Goal: Obtain resource: Download file/media

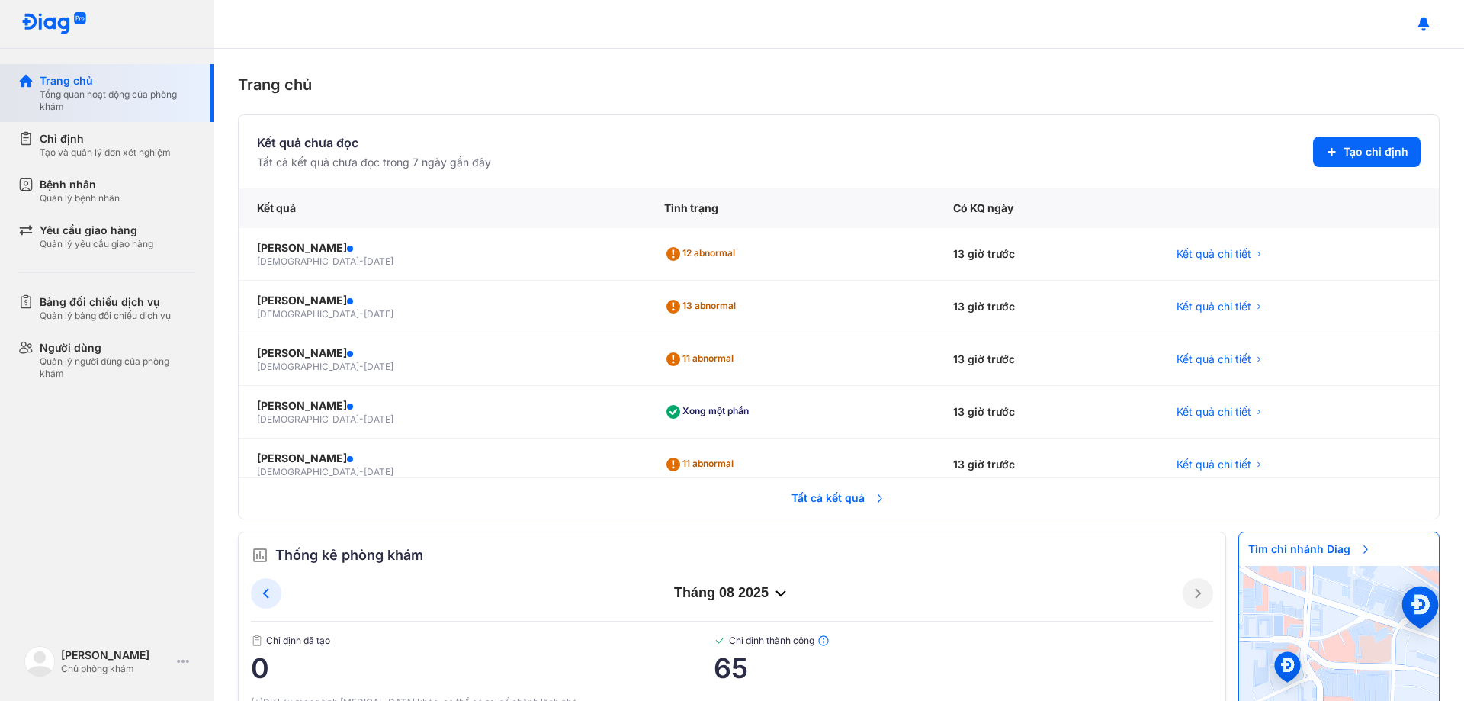
click at [103, 83] on div "Trang chủ" at bounding box center [118, 80] width 156 height 15
click at [110, 153] on div "Tạo và quản lý đơn xét nghiệm" at bounding box center [105, 152] width 131 height 12
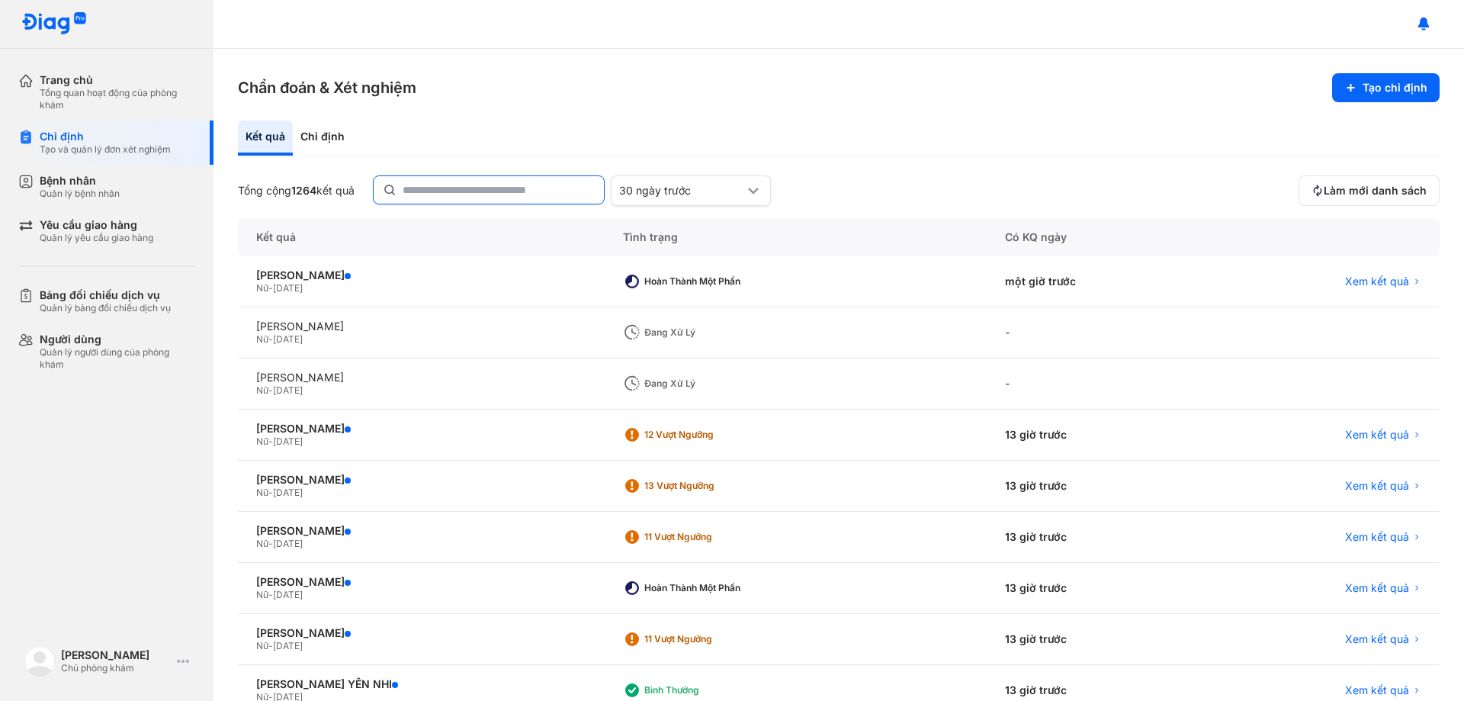
click at [463, 192] on input "text" at bounding box center [499, 189] width 192 height 27
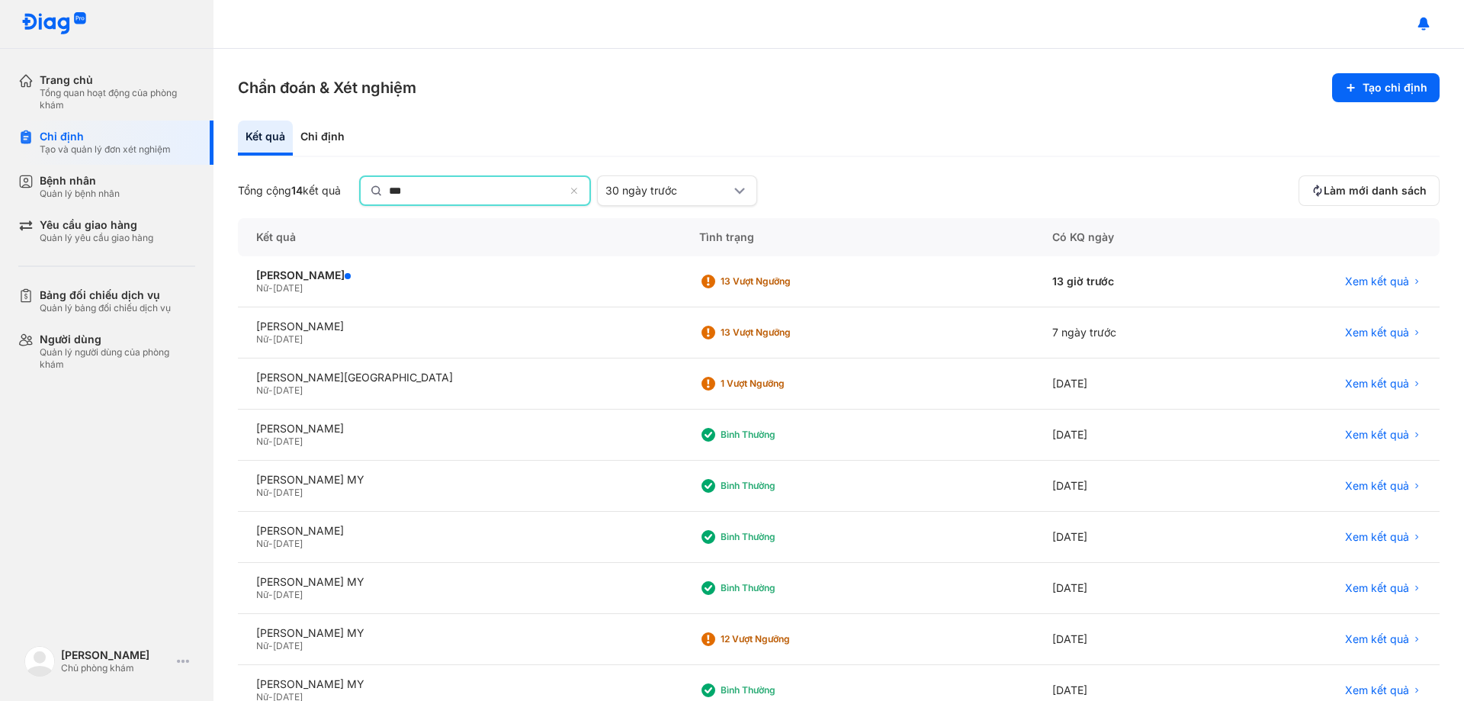
type input "***"
click at [580, 194] on icon at bounding box center [576, 193] width 10 height 12
click at [564, 194] on input "***" at bounding box center [476, 190] width 175 height 27
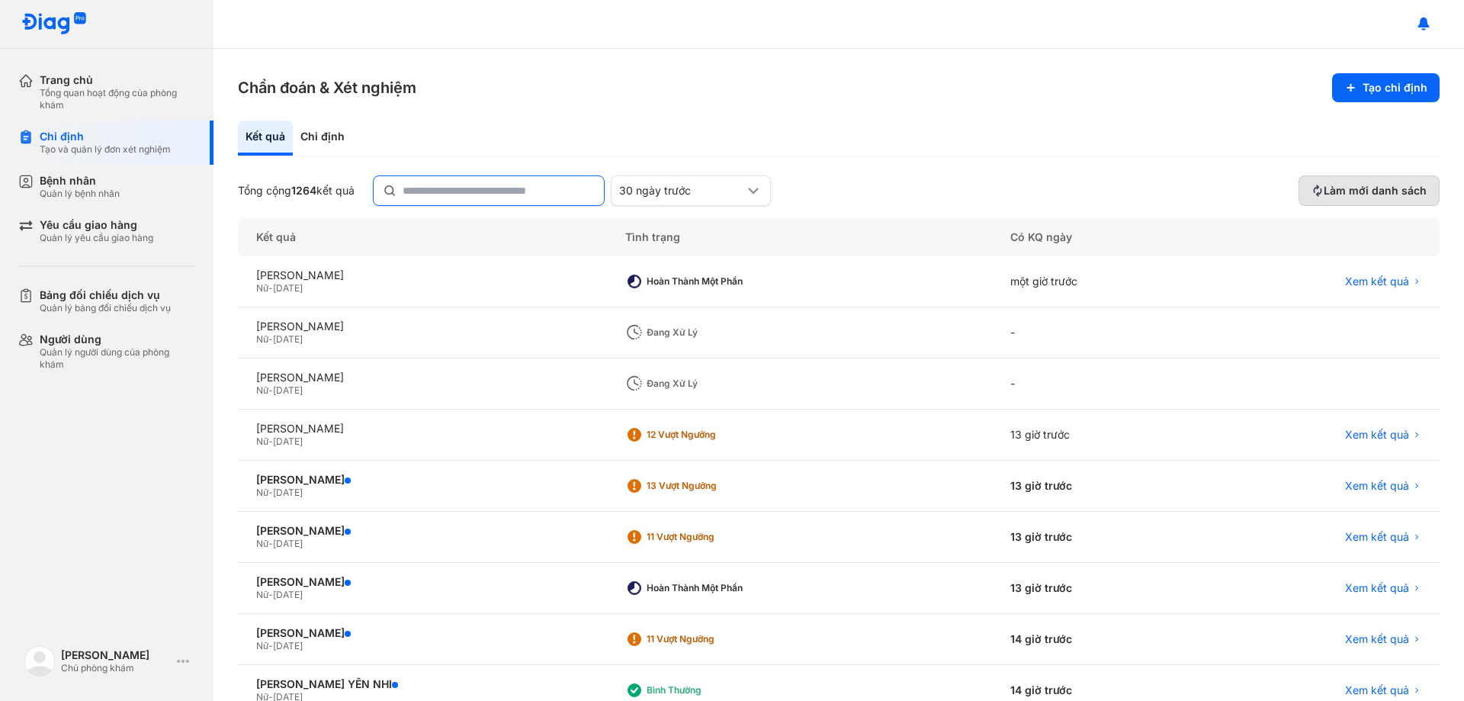
click at [1341, 192] on span "Làm mới danh sách" at bounding box center [1375, 191] width 103 height 14
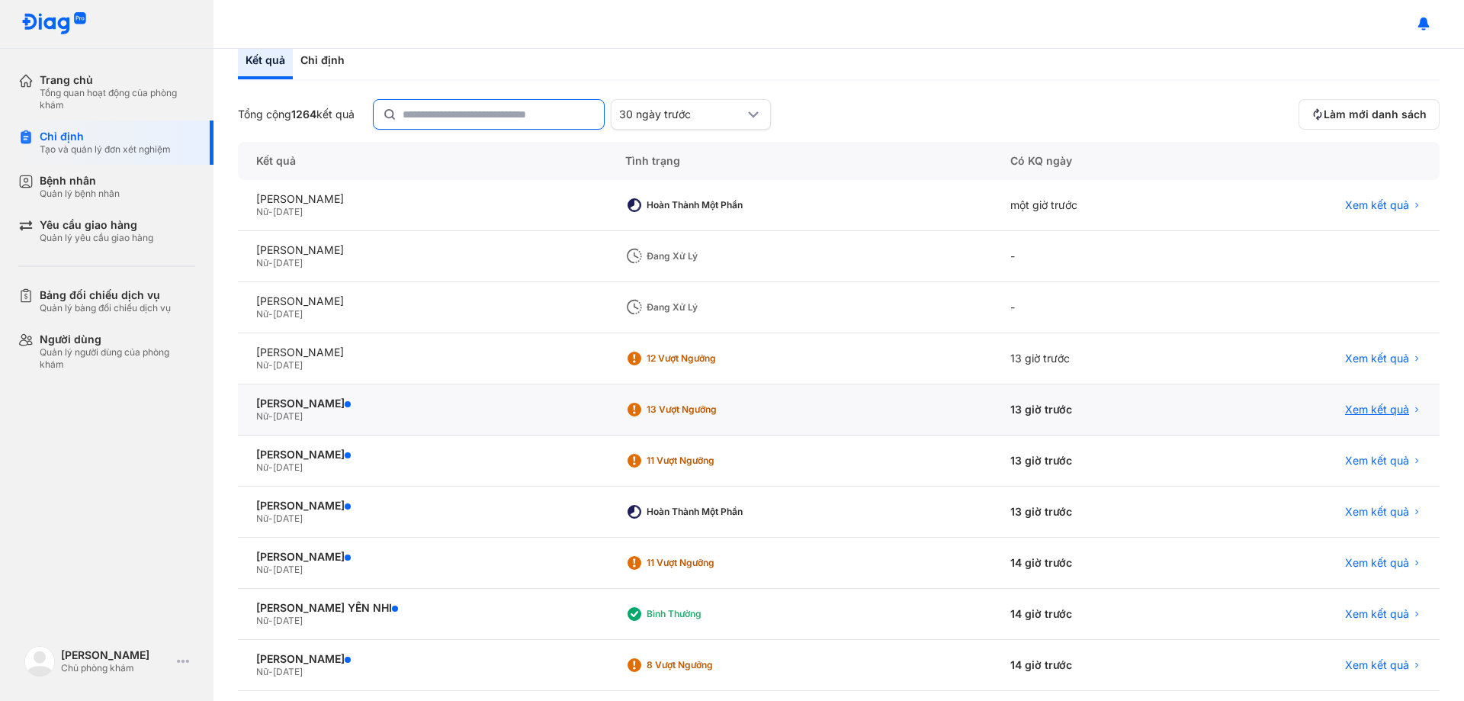
click at [1363, 410] on span "Xem kết quả" at bounding box center [1377, 410] width 64 height 14
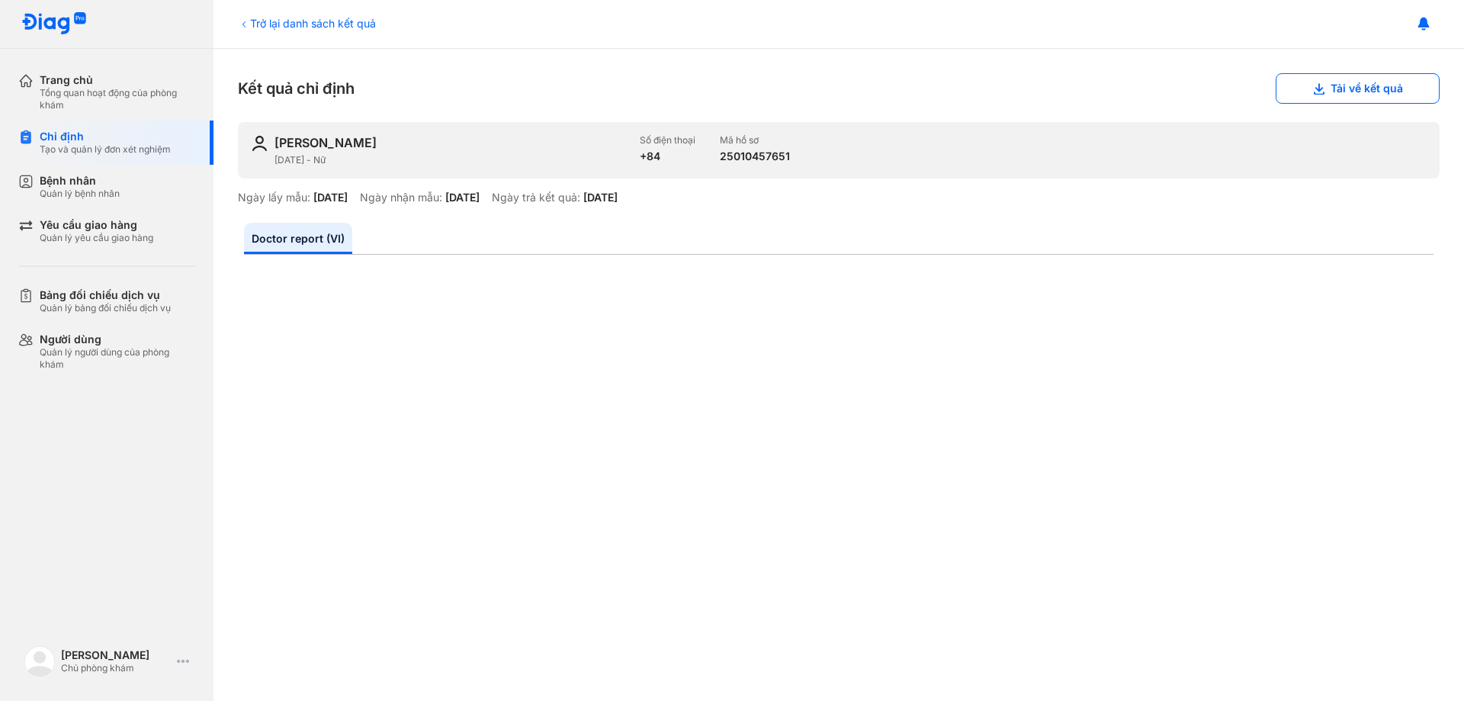
scroll to position [610, 0]
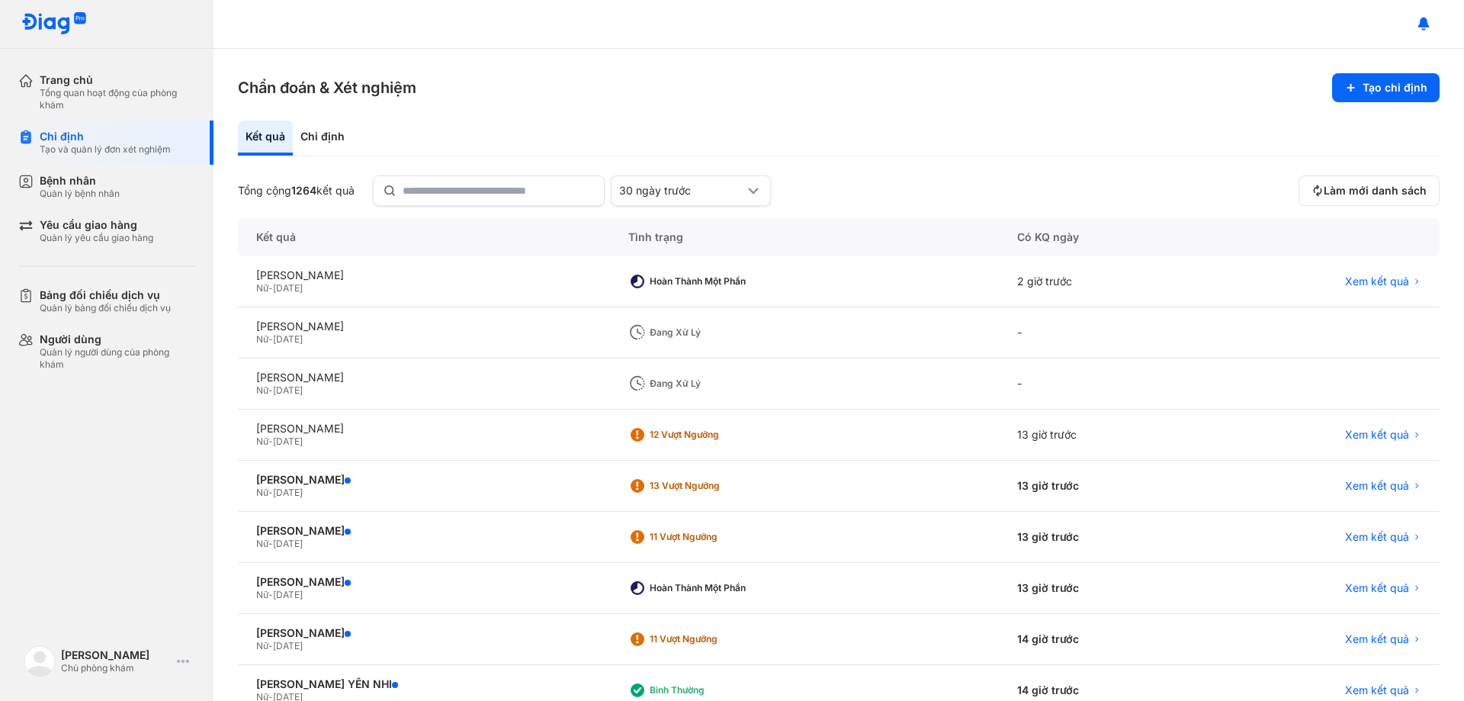
scroll to position [76, 0]
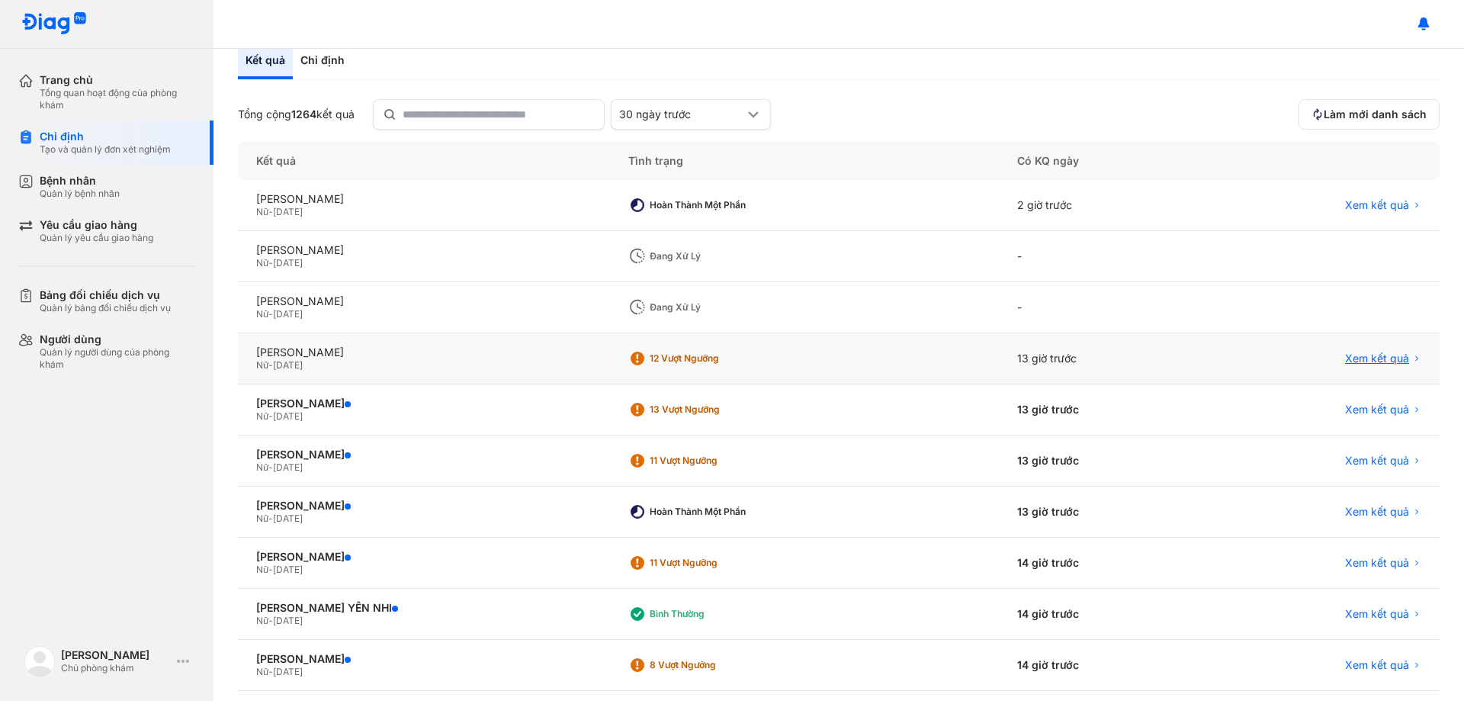
click at [1384, 355] on span "Xem kết quả" at bounding box center [1377, 359] width 64 height 14
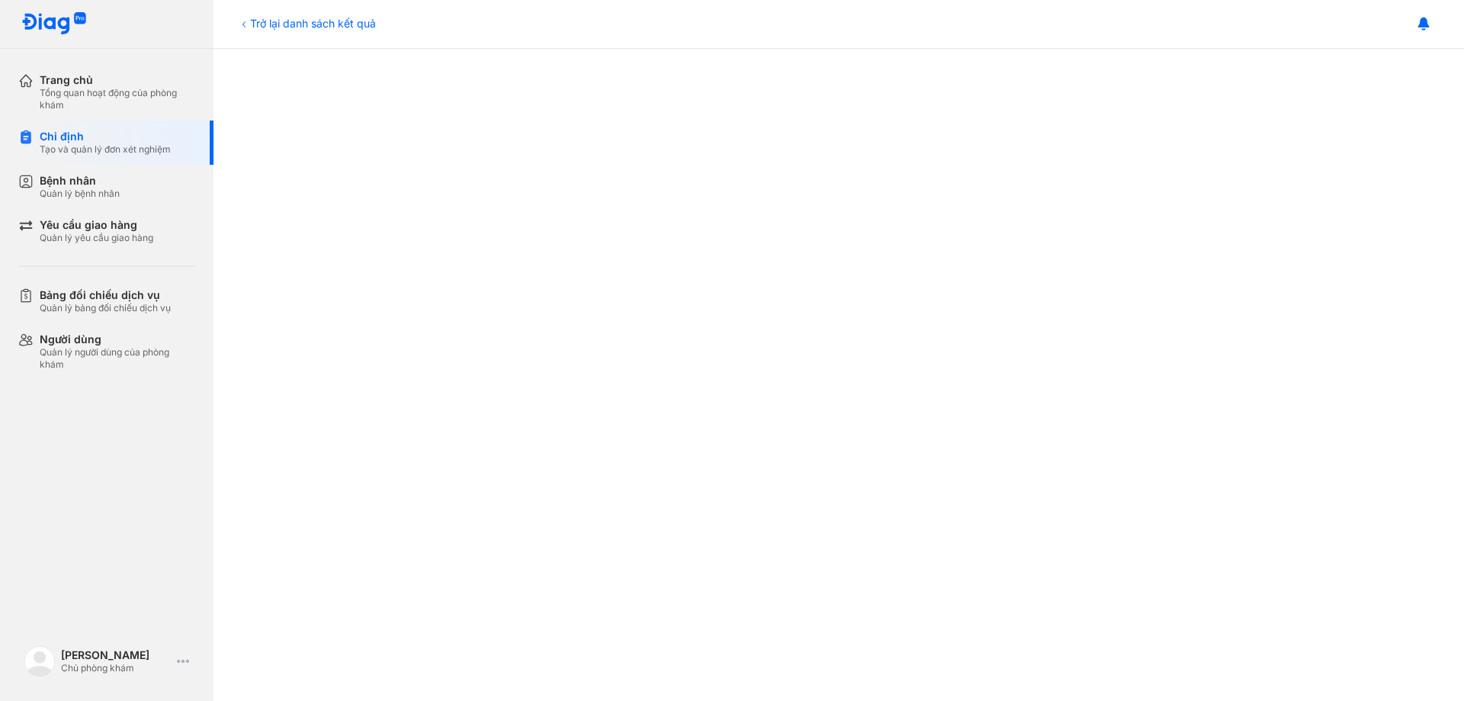
scroll to position [387, 0]
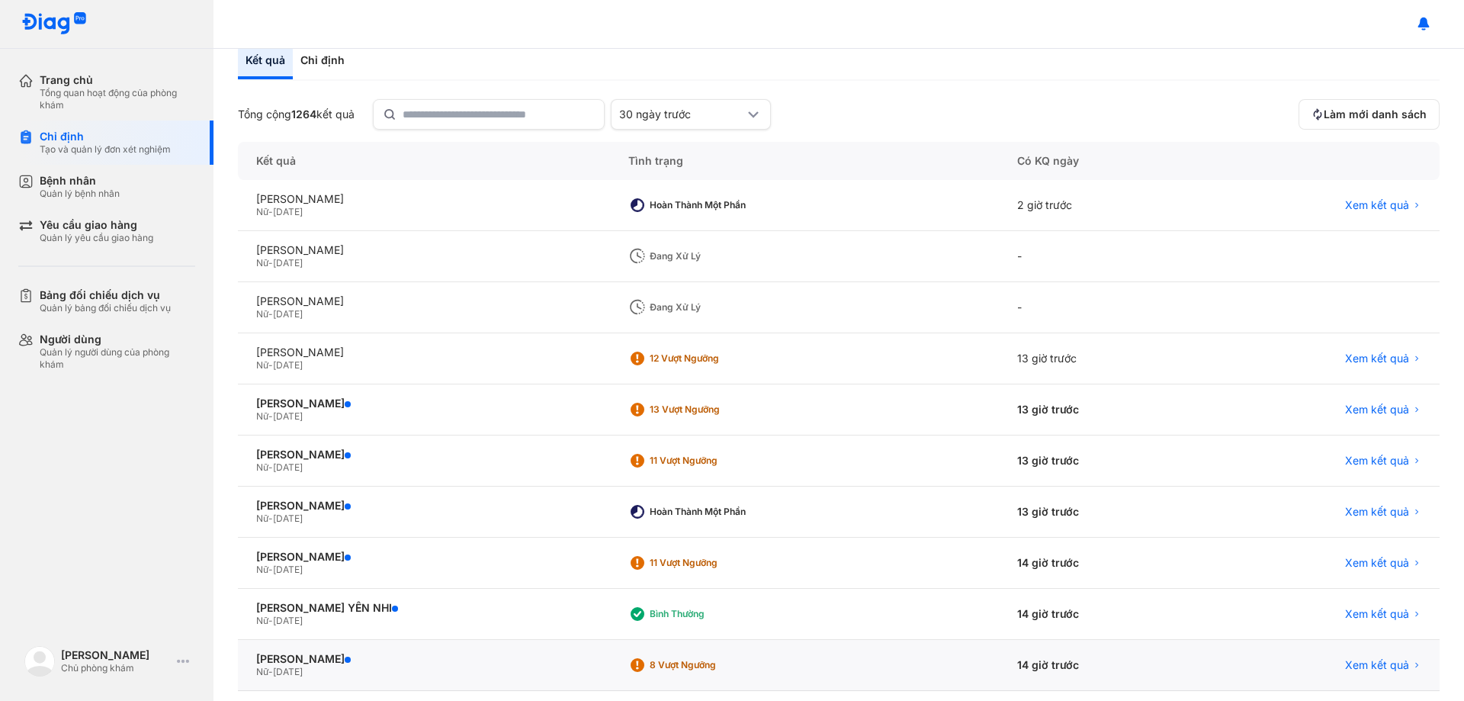
scroll to position [146, 0]
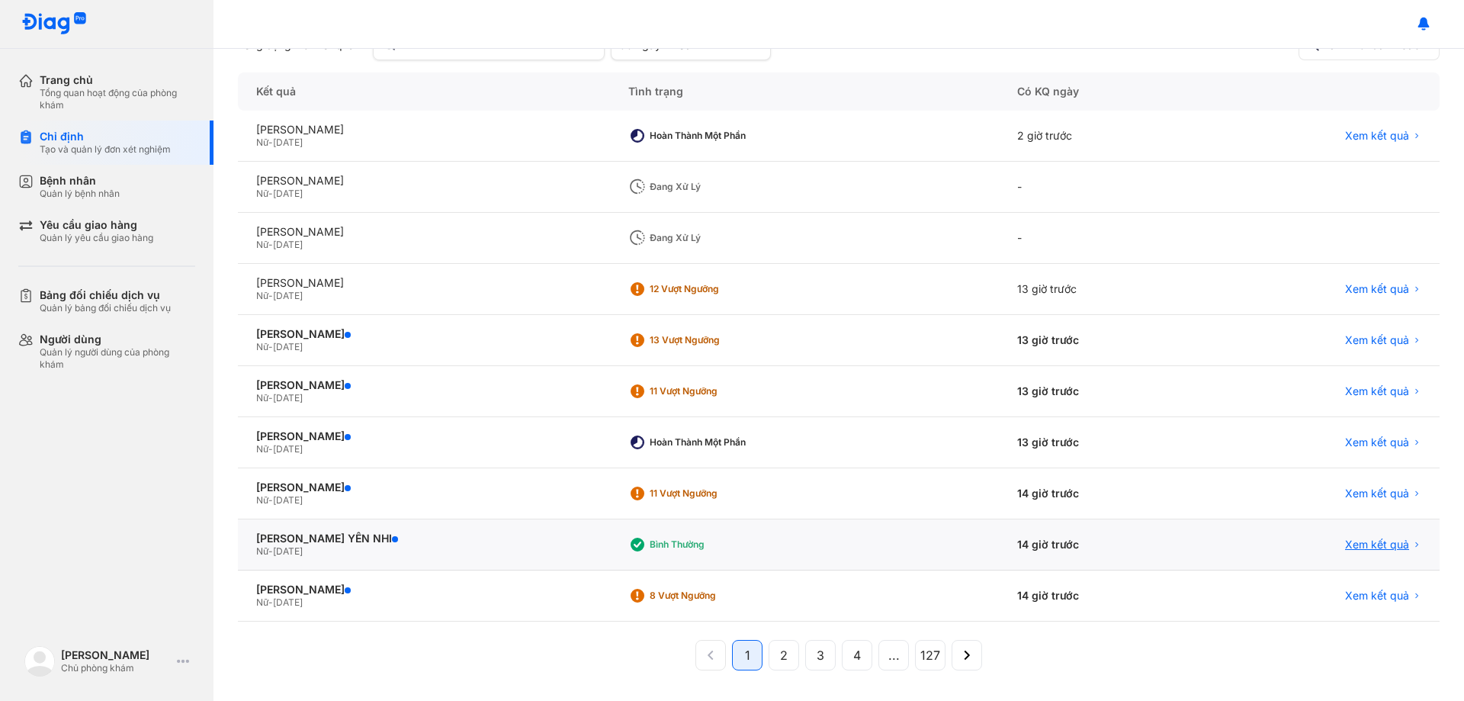
click at [1356, 545] on span "Xem kết quả" at bounding box center [1377, 545] width 64 height 14
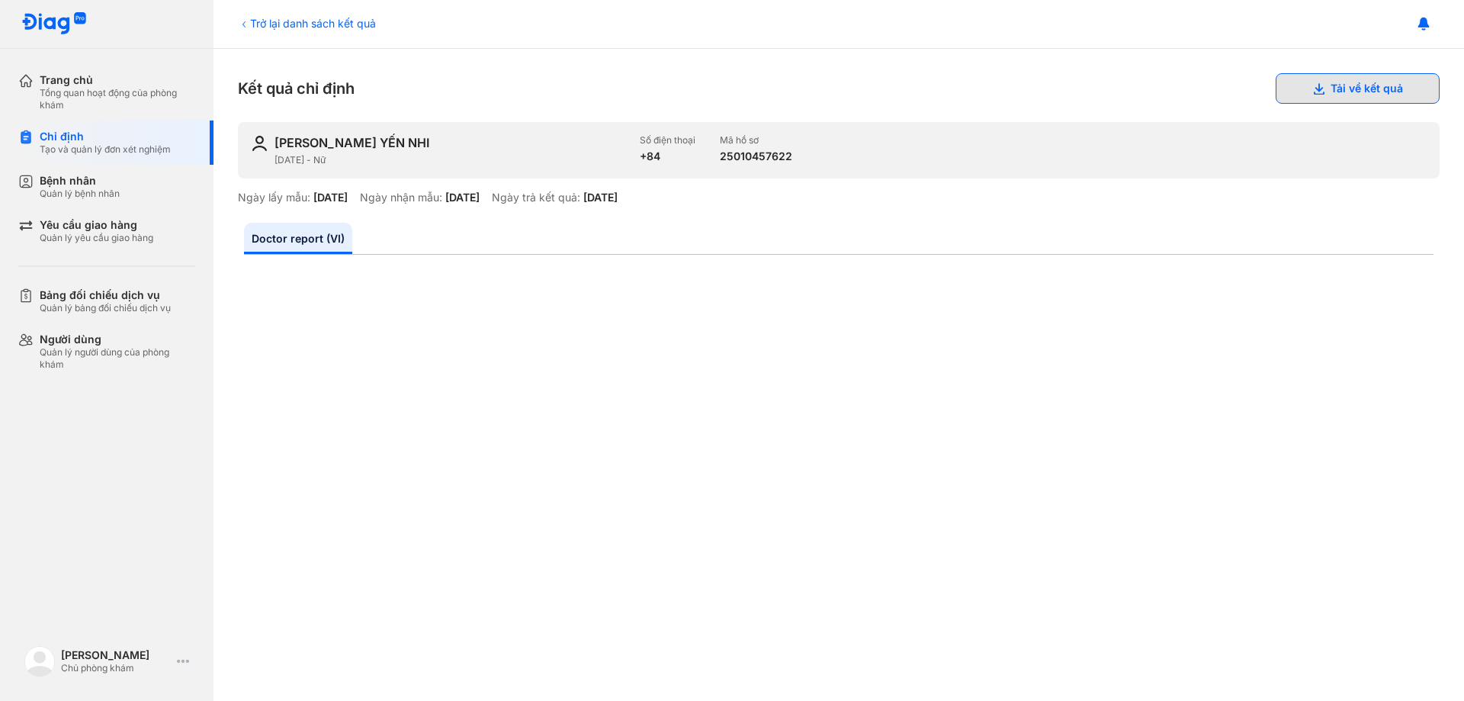
click at [1314, 87] on use at bounding box center [1319, 88] width 11 height 11
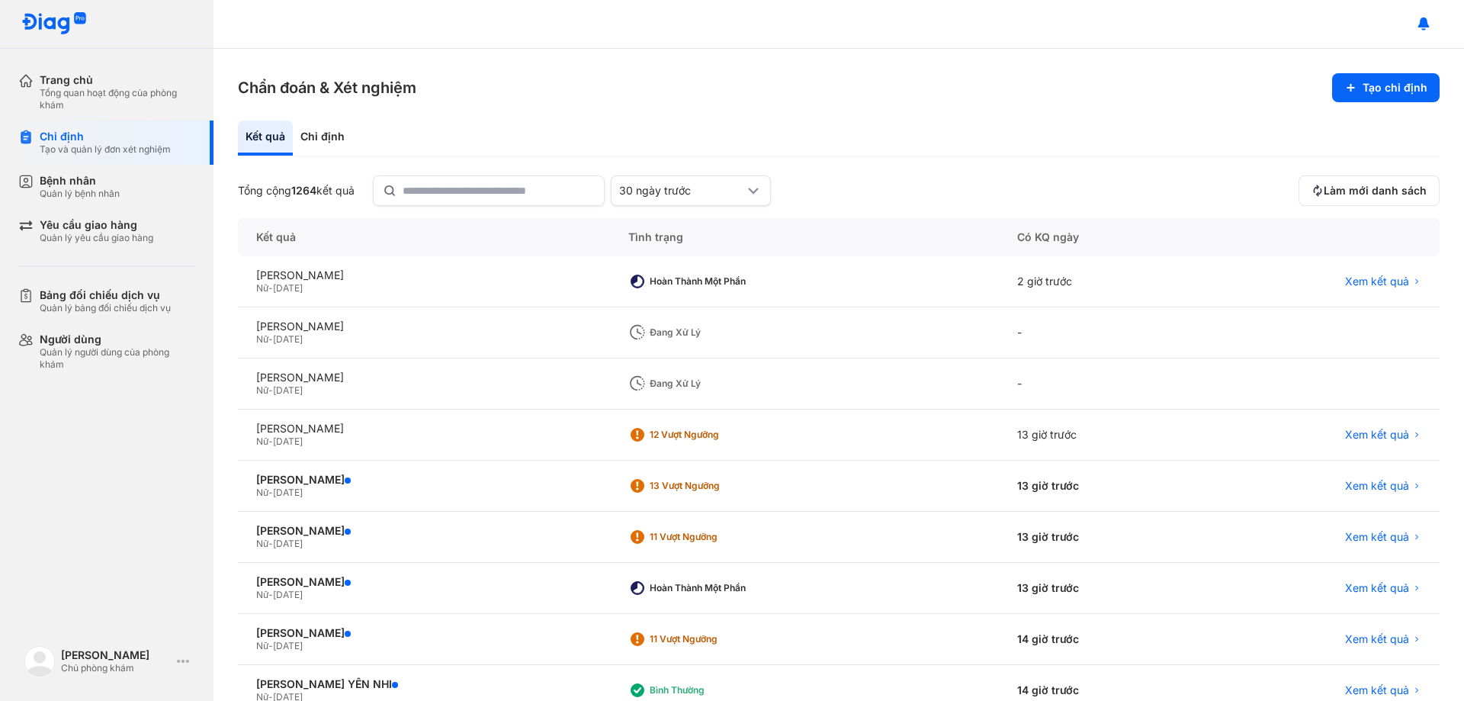
scroll to position [146, 0]
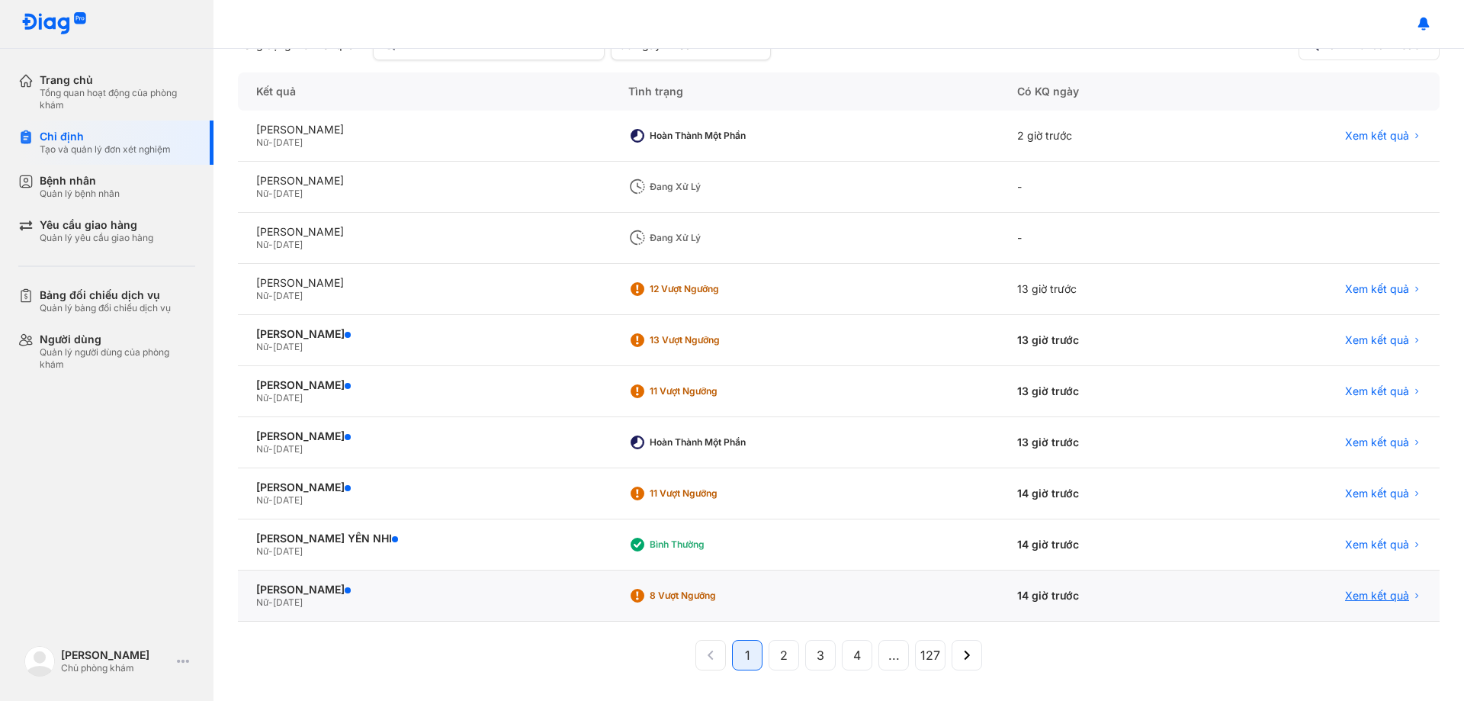
click at [1356, 593] on span "Xem kết quả" at bounding box center [1377, 596] width 64 height 14
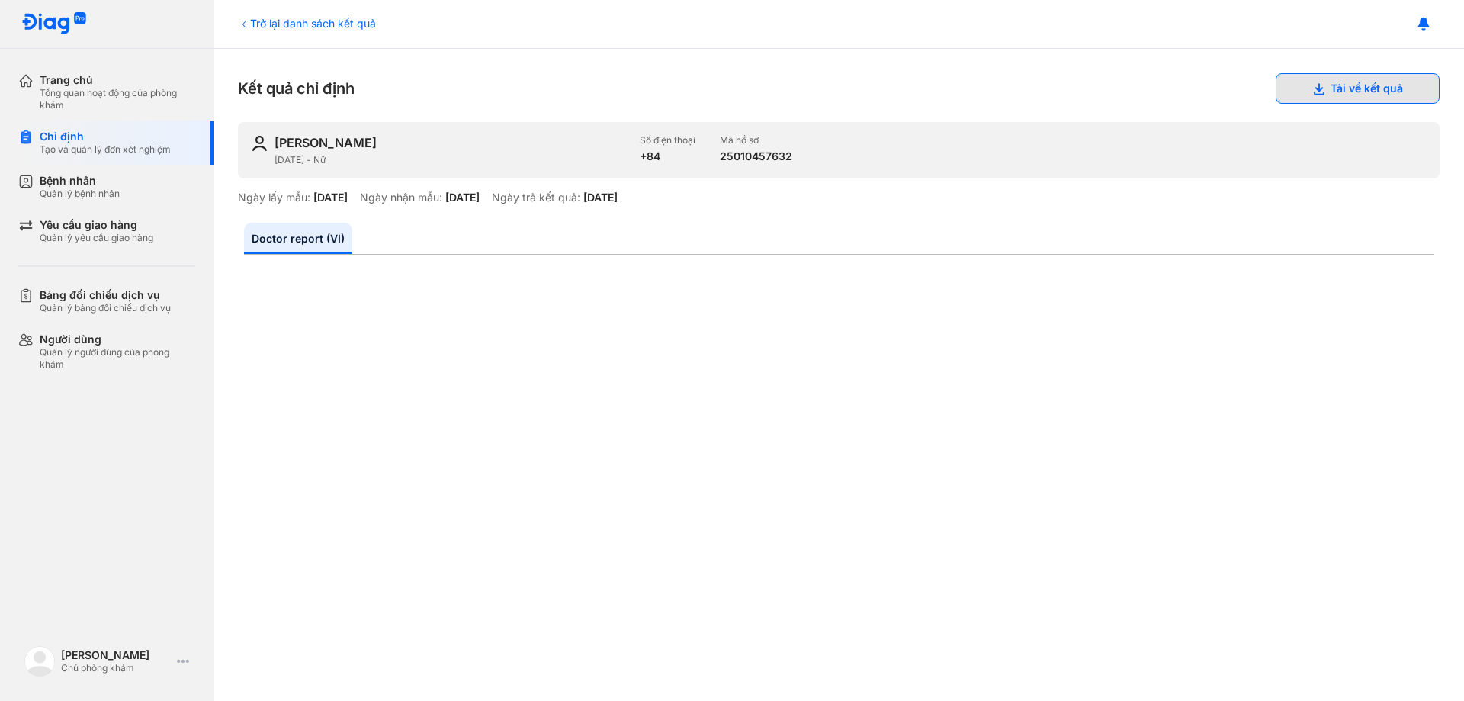
click at [1364, 93] on button "Tải về kết quả" at bounding box center [1358, 88] width 164 height 31
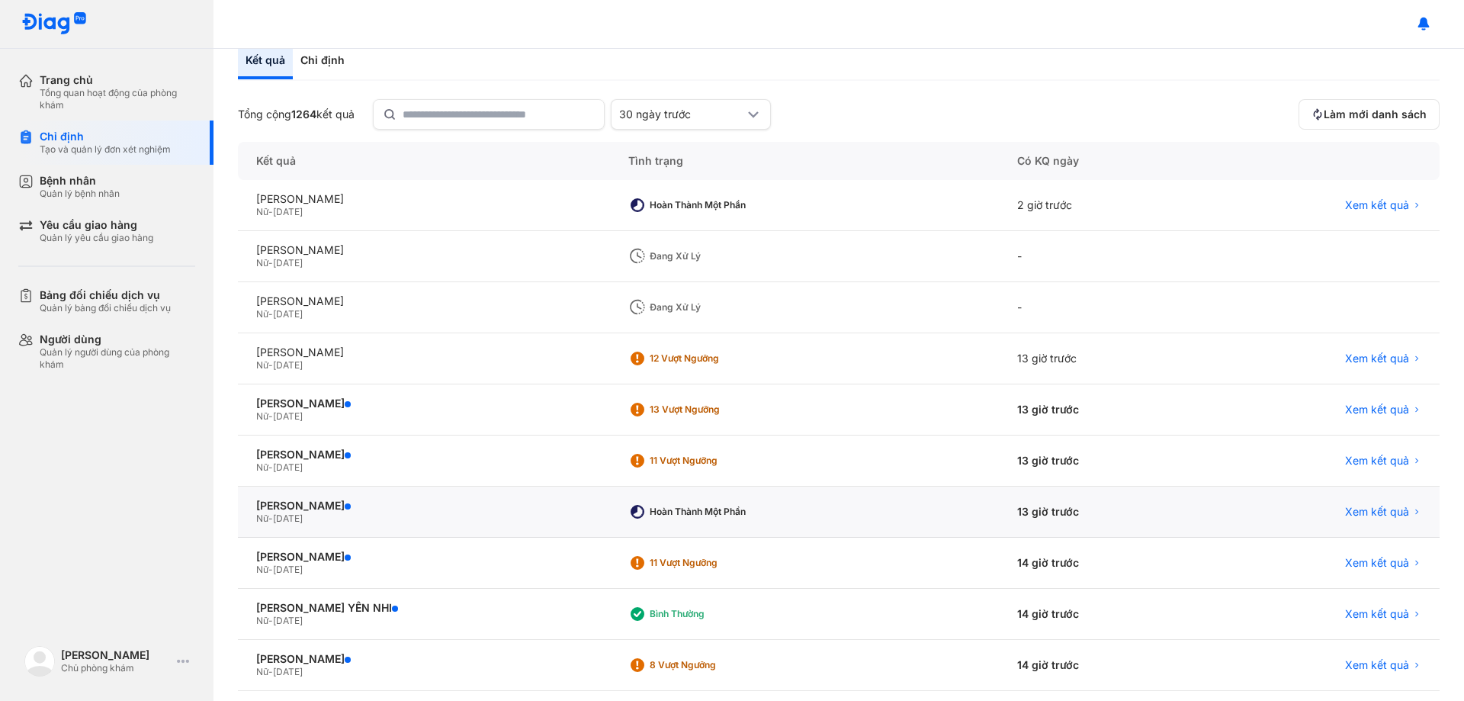
scroll to position [146, 0]
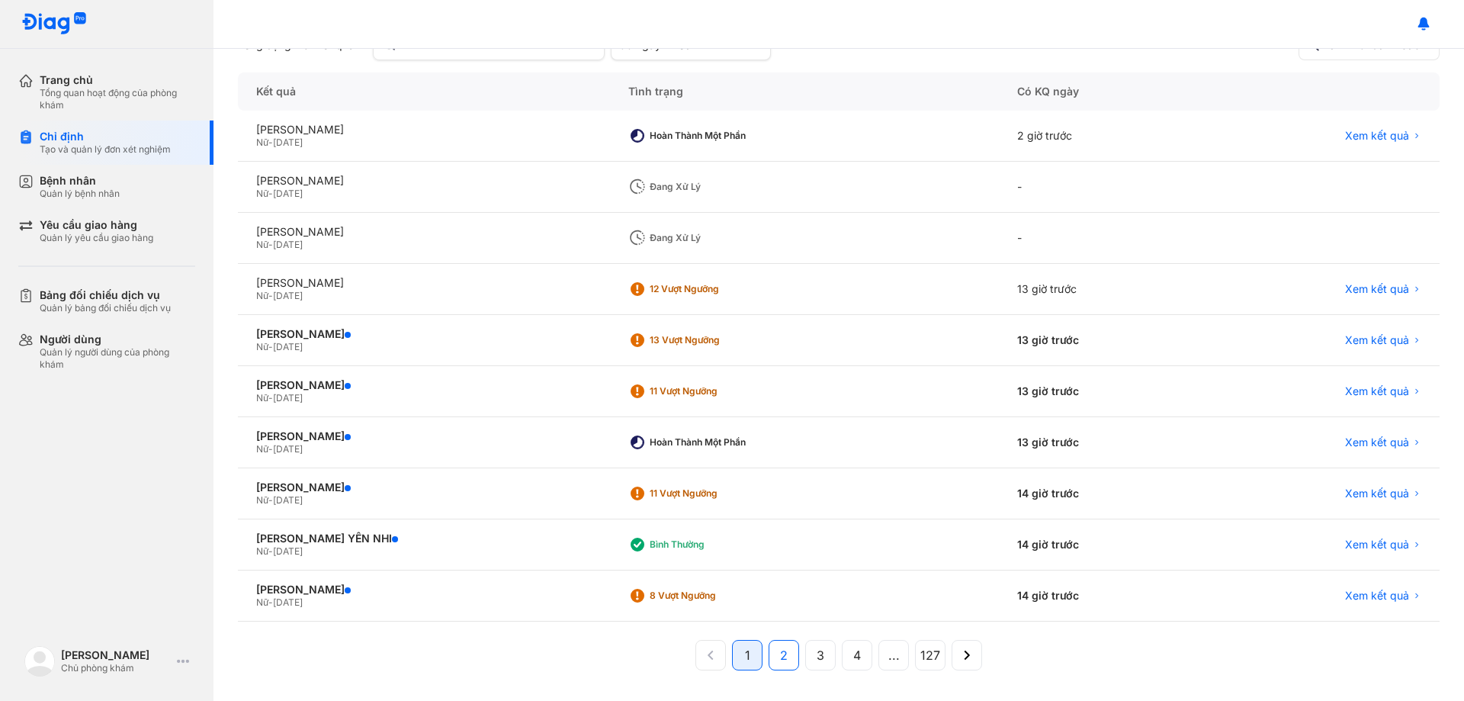
drag, startPoint x: 792, startPoint y: 662, endPoint x: 783, endPoint y: 663, distance: 9.2
click at [805, 663] on button "2" at bounding box center [820, 655] width 31 height 31
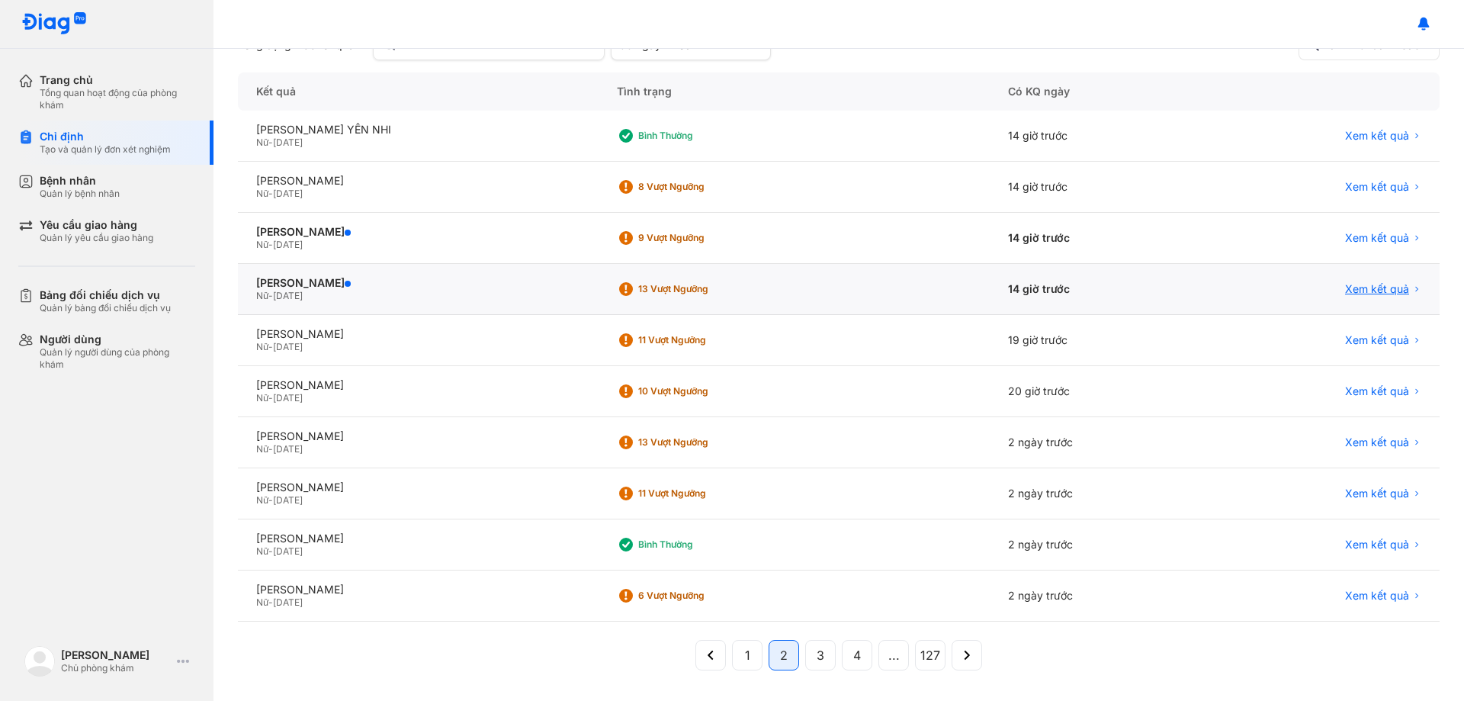
click at [1358, 286] on span "Xem kết quả" at bounding box center [1377, 289] width 64 height 14
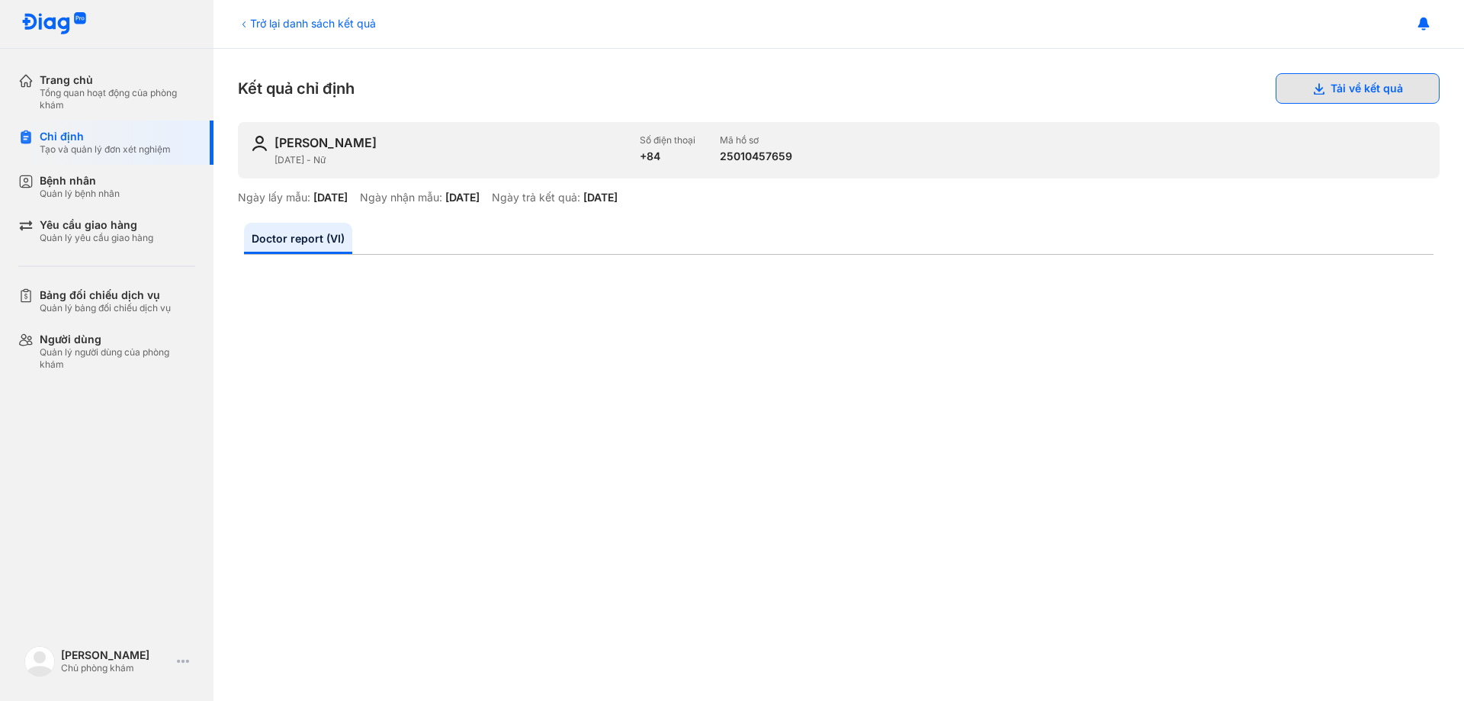
click at [1355, 82] on button "Tải về kết quả" at bounding box center [1358, 88] width 164 height 31
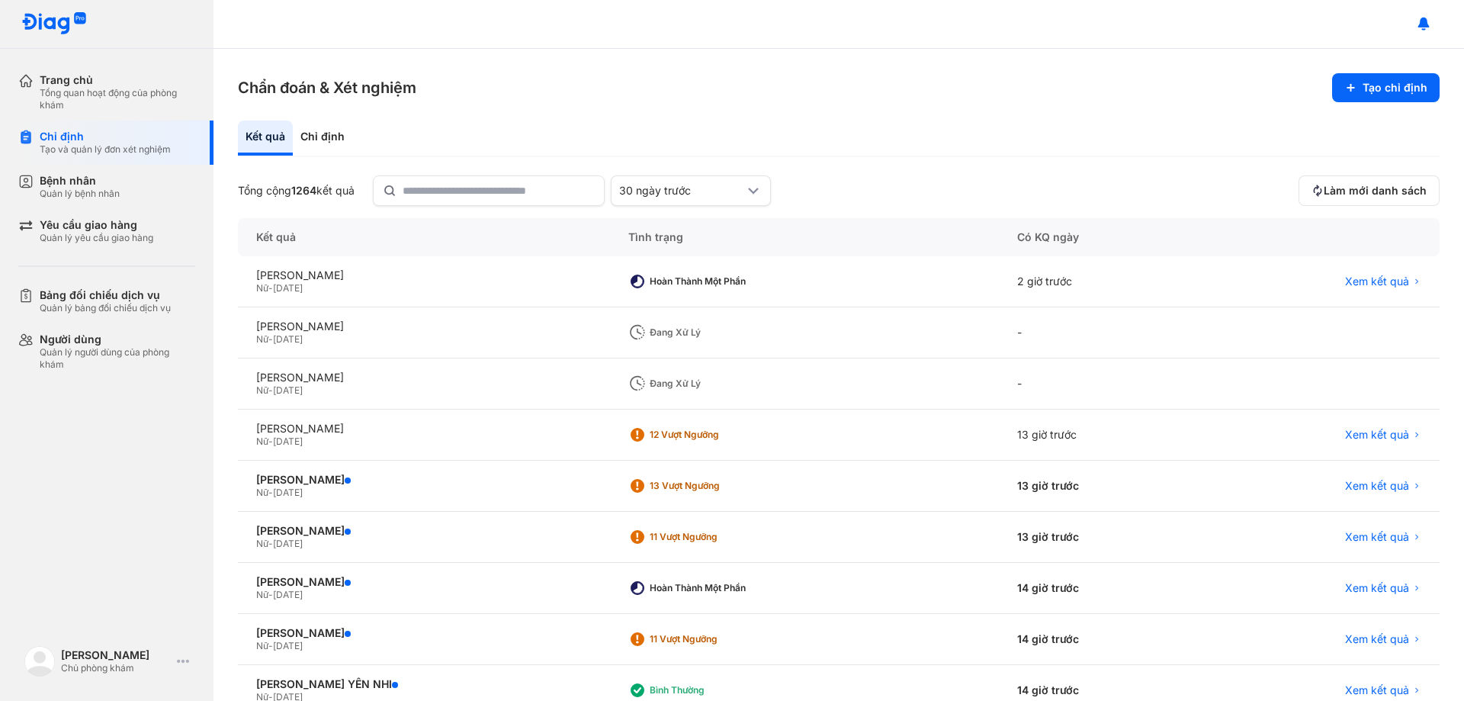
scroll to position [146, 0]
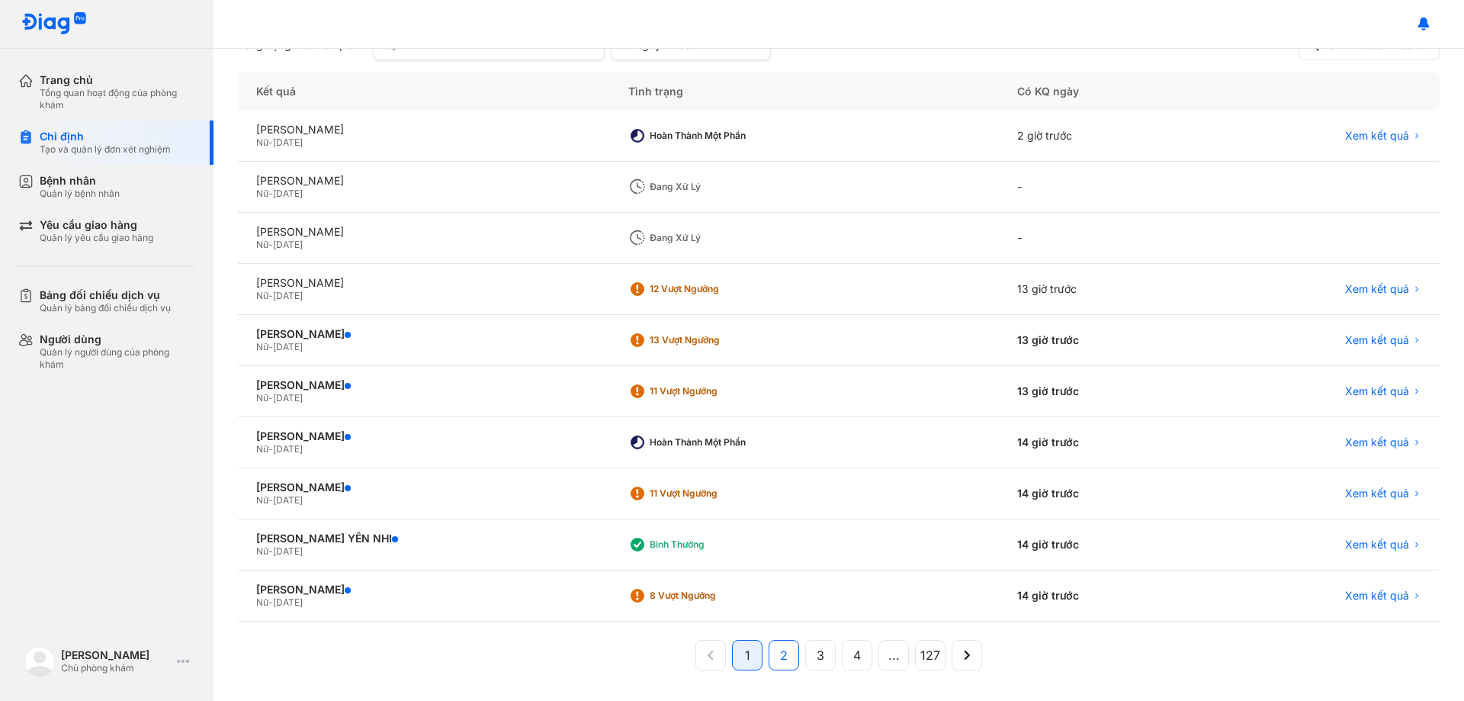
click at [780, 658] on span "2" at bounding box center [784, 655] width 8 height 18
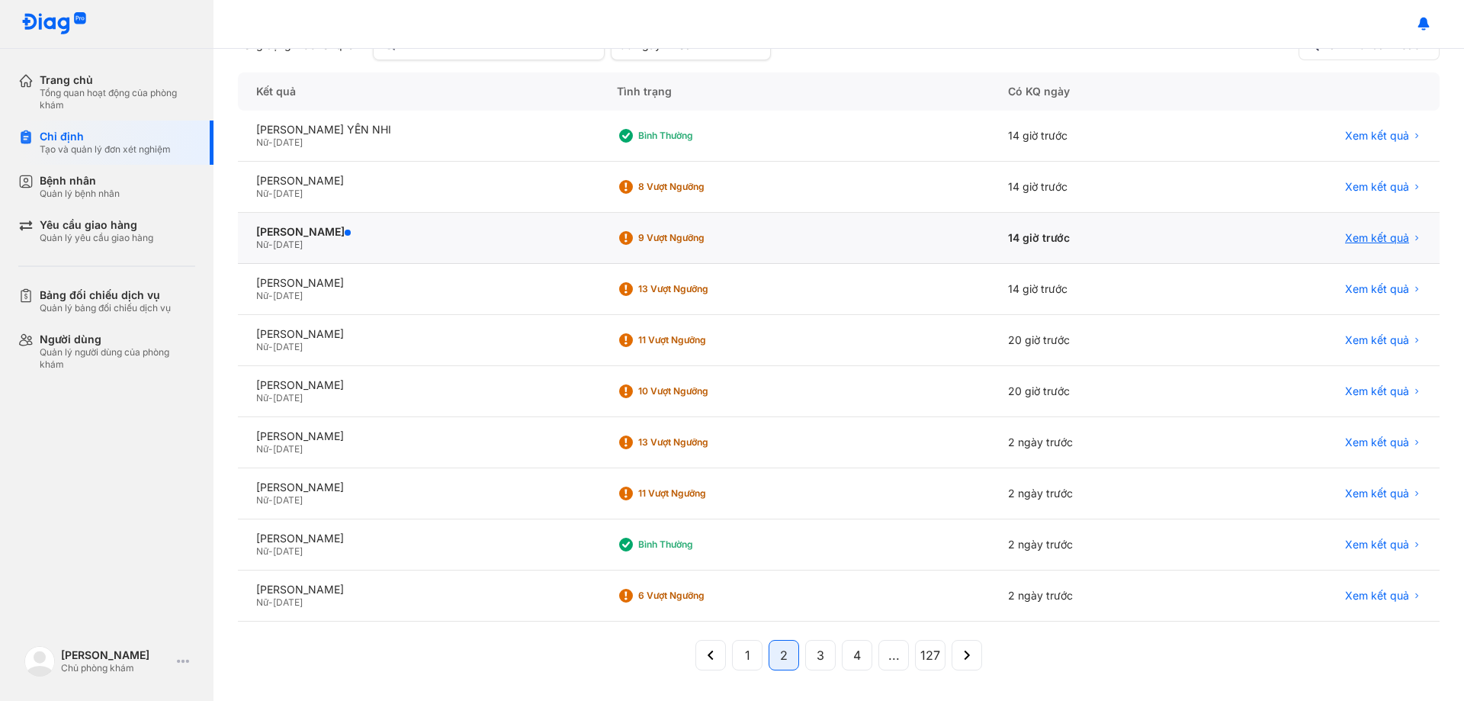
click at [1345, 238] on span "Xem kết quả" at bounding box center [1377, 238] width 64 height 14
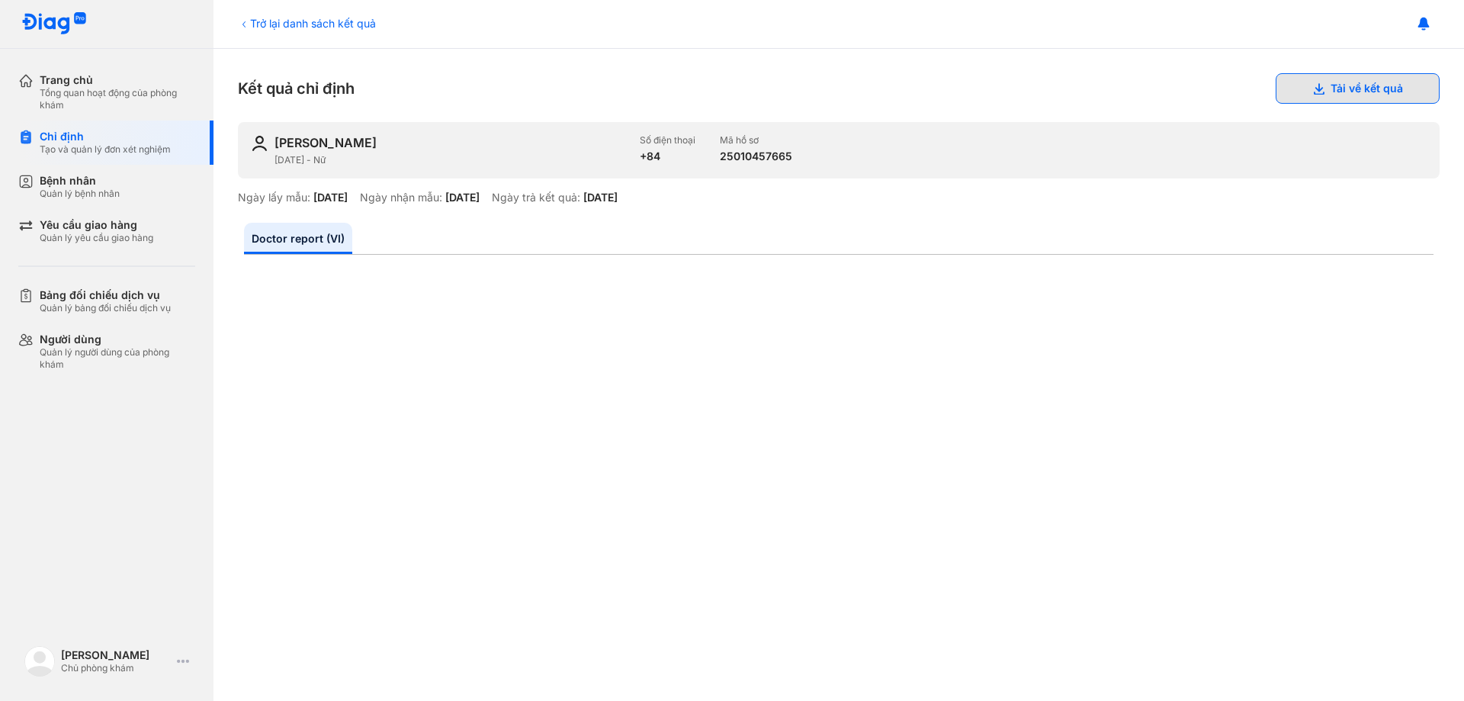
click at [1319, 92] on button "Tải về kết quả" at bounding box center [1358, 88] width 164 height 31
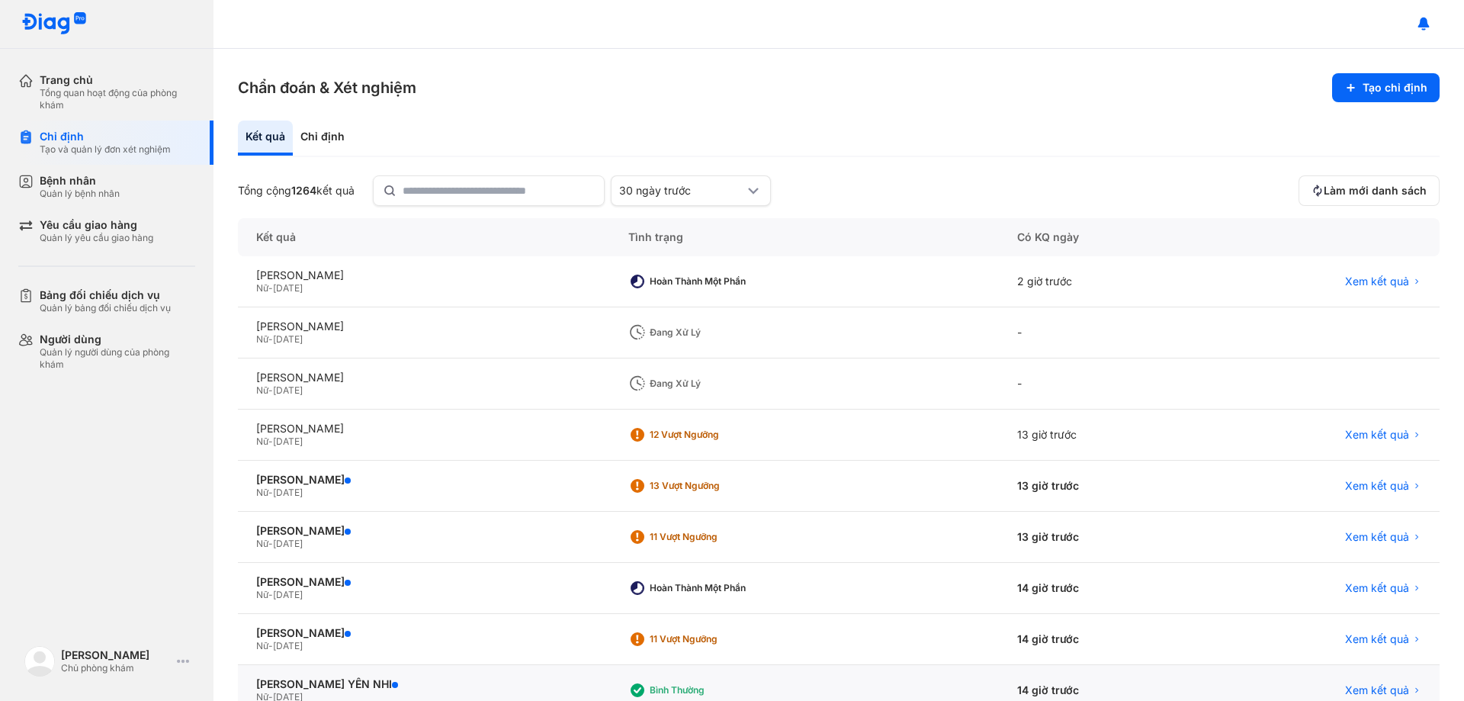
scroll to position [146, 0]
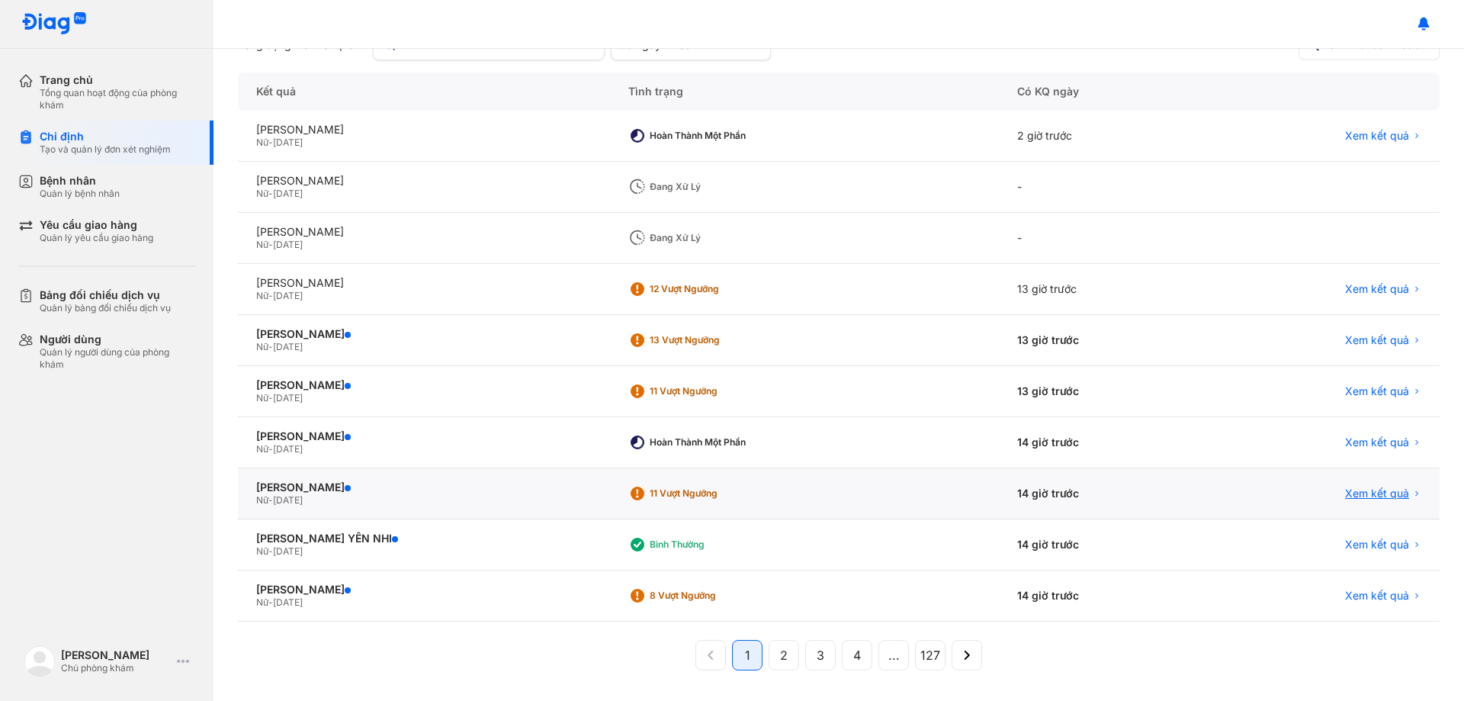
click at [1353, 495] on span "Xem kết quả" at bounding box center [1377, 494] width 64 height 14
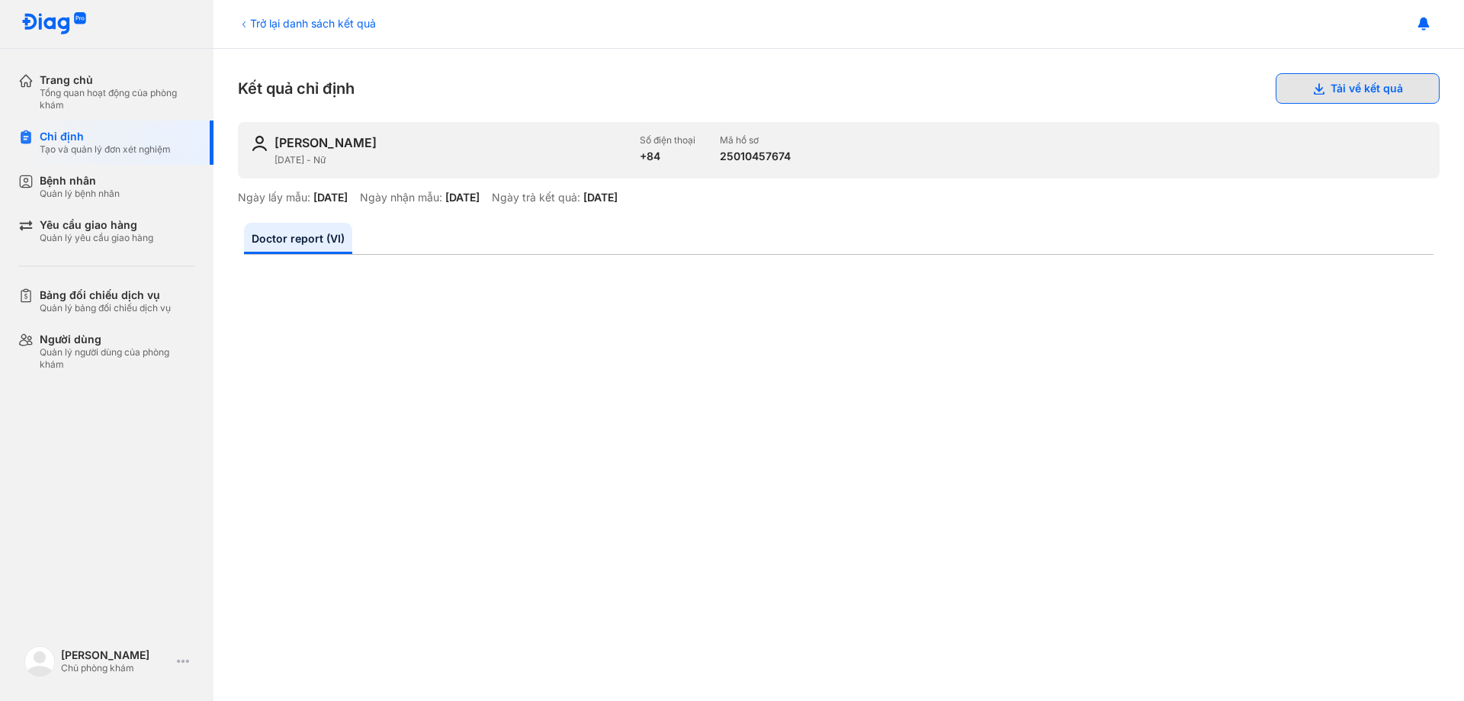
click at [1352, 86] on button "Tải về kết quả" at bounding box center [1358, 88] width 164 height 31
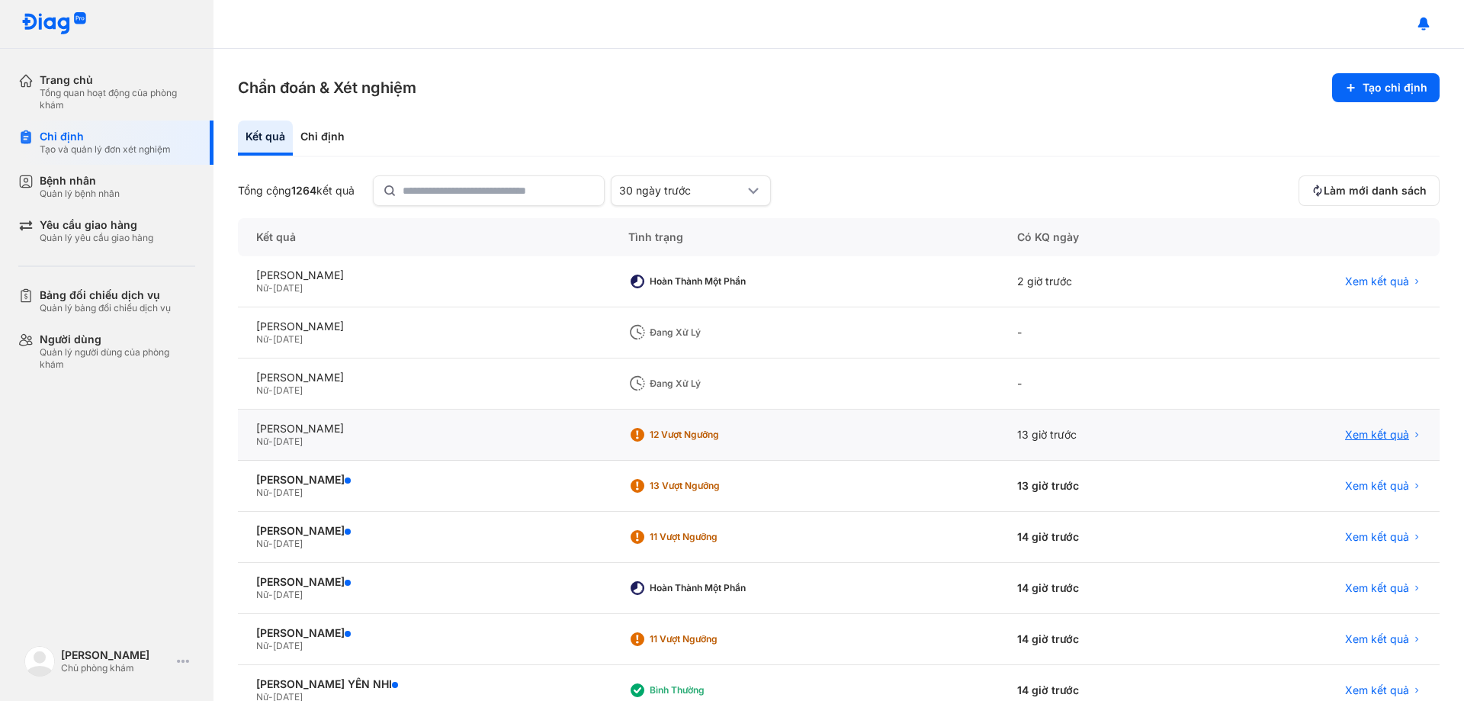
click at [1354, 434] on span "Xem kết quả" at bounding box center [1377, 435] width 64 height 14
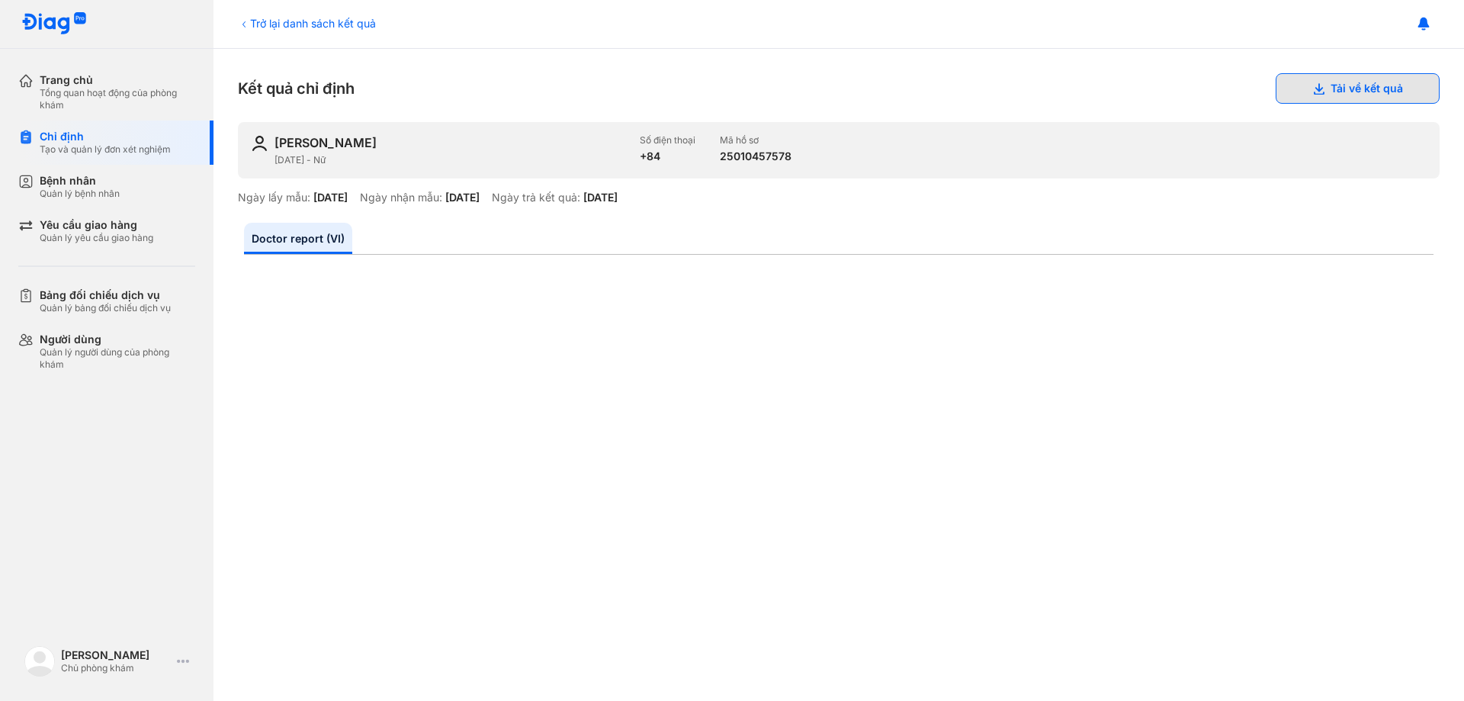
click at [1380, 84] on button "Tải về kết quả" at bounding box center [1358, 88] width 164 height 31
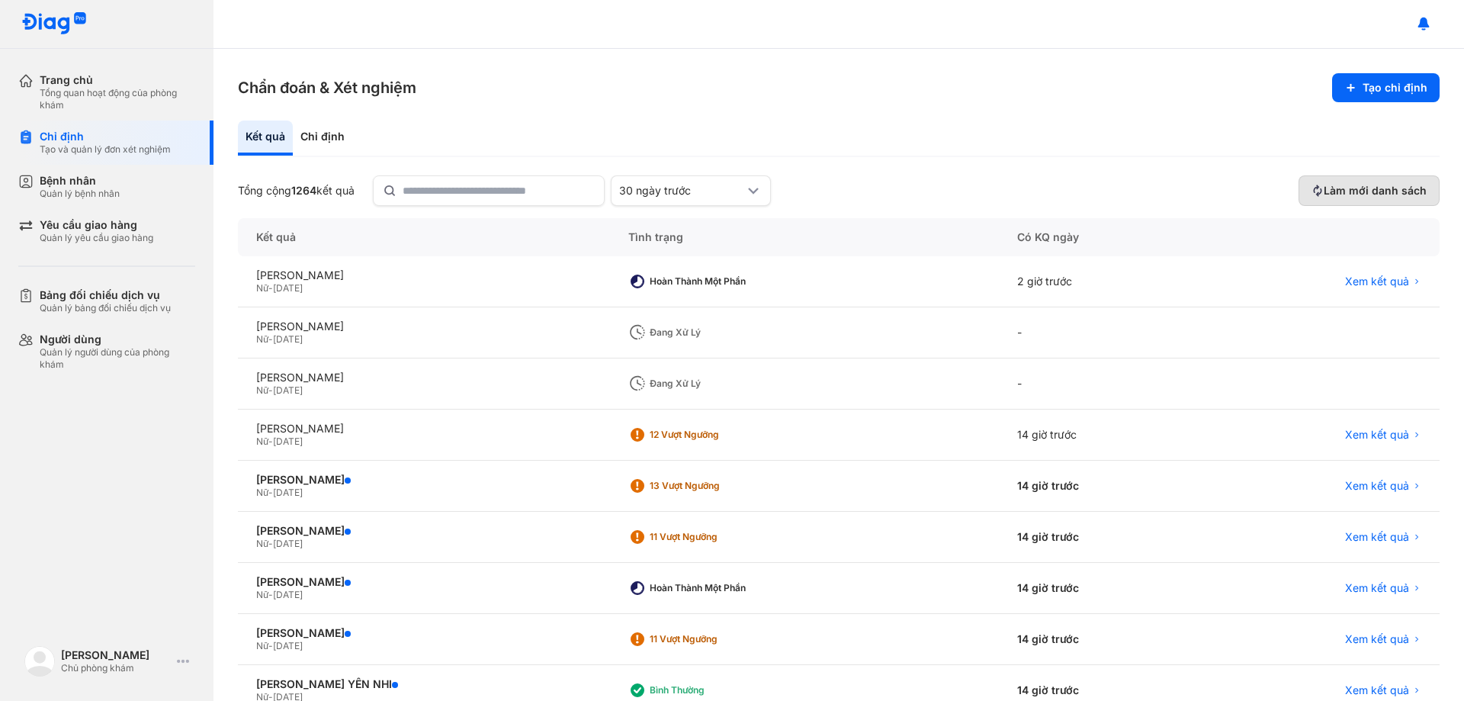
click at [1332, 182] on button "Làm mới danh sách" at bounding box center [1369, 190] width 141 height 31
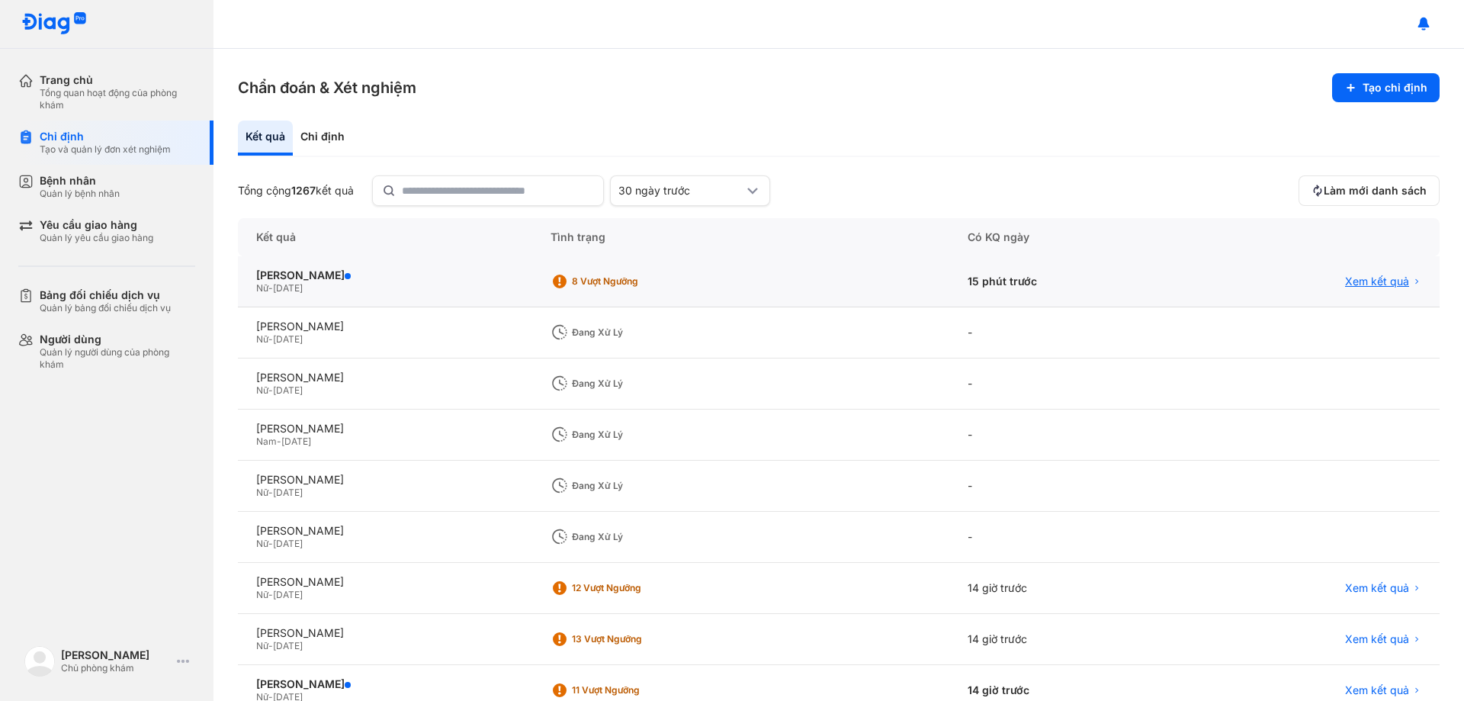
click at [1367, 284] on span "Xem kết quả" at bounding box center [1377, 282] width 64 height 14
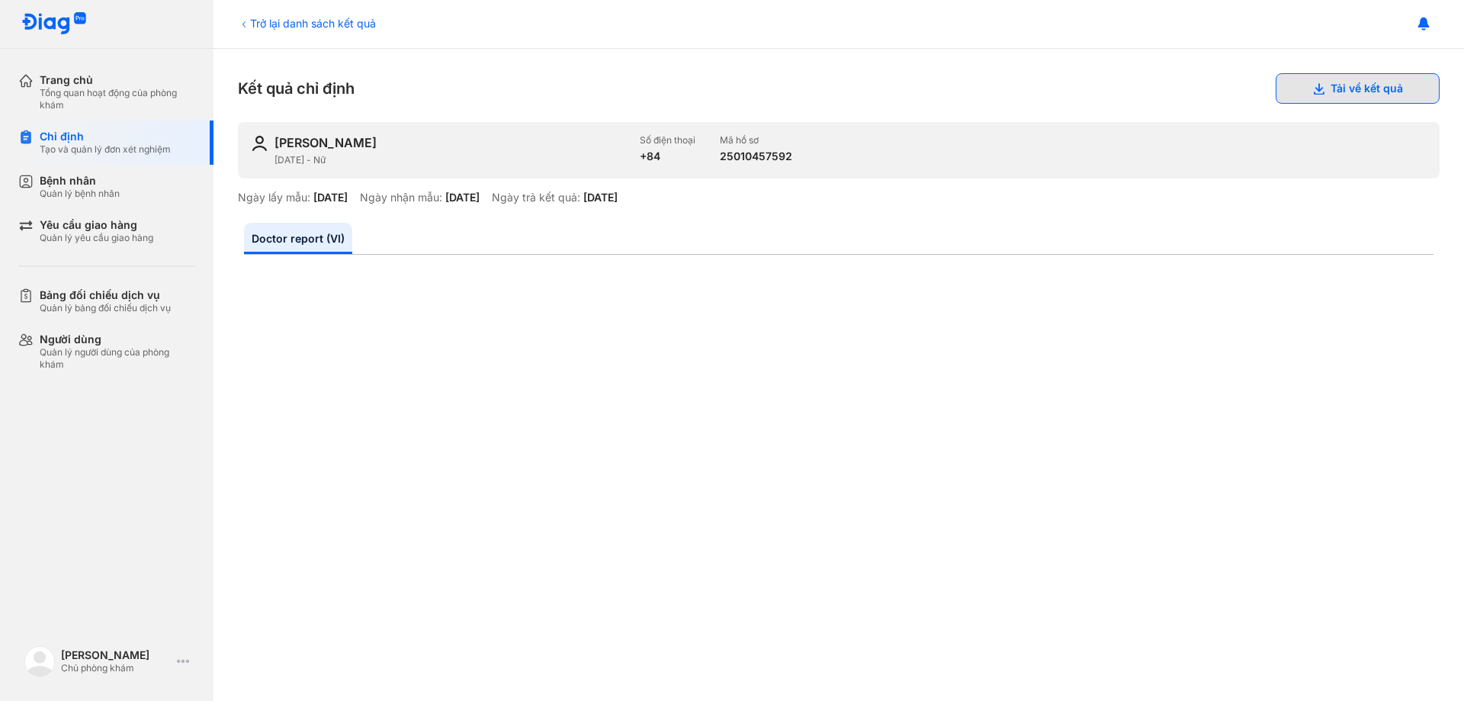
click at [1325, 85] on button "Tải về kết quả" at bounding box center [1358, 88] width 164 height 31
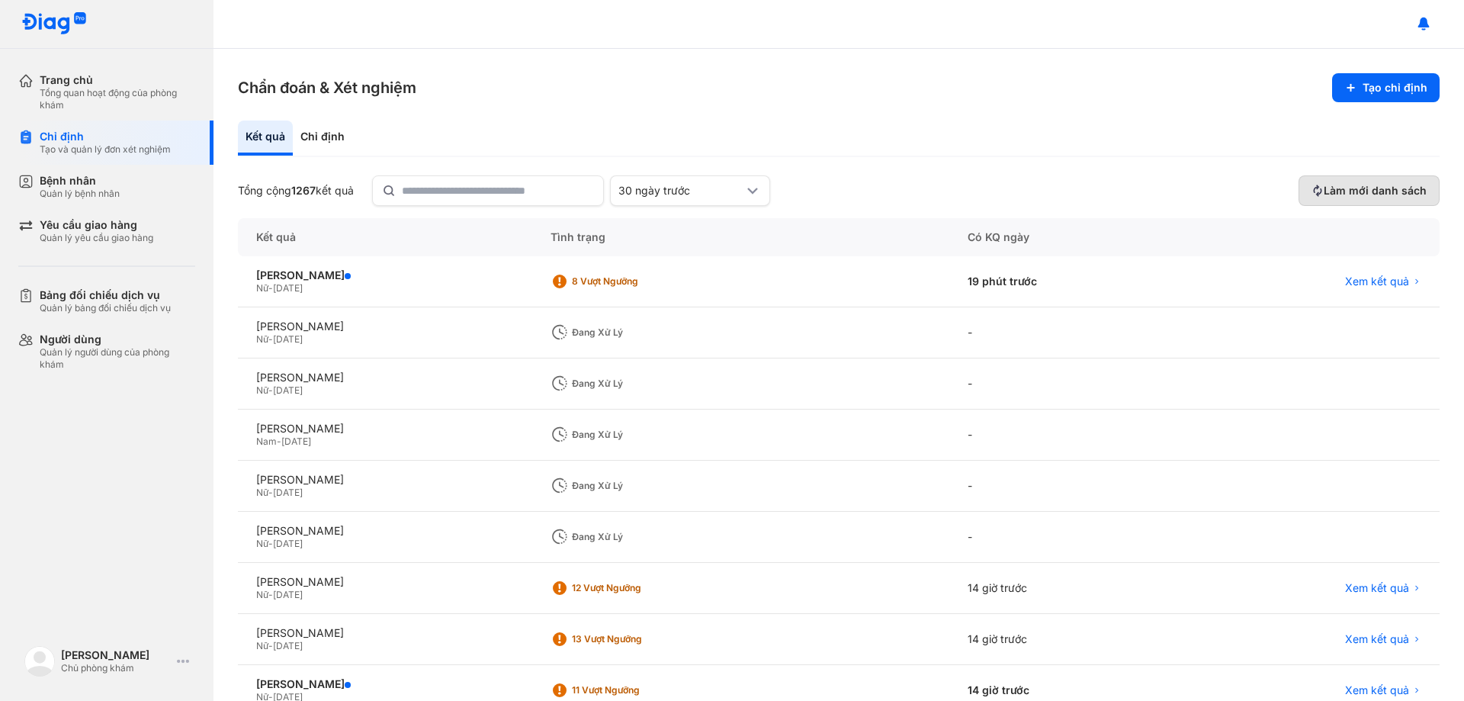
click at [1367, 193] on span "Làm mới danh sách" at bounding box center [1375, 191] width 103 height 14
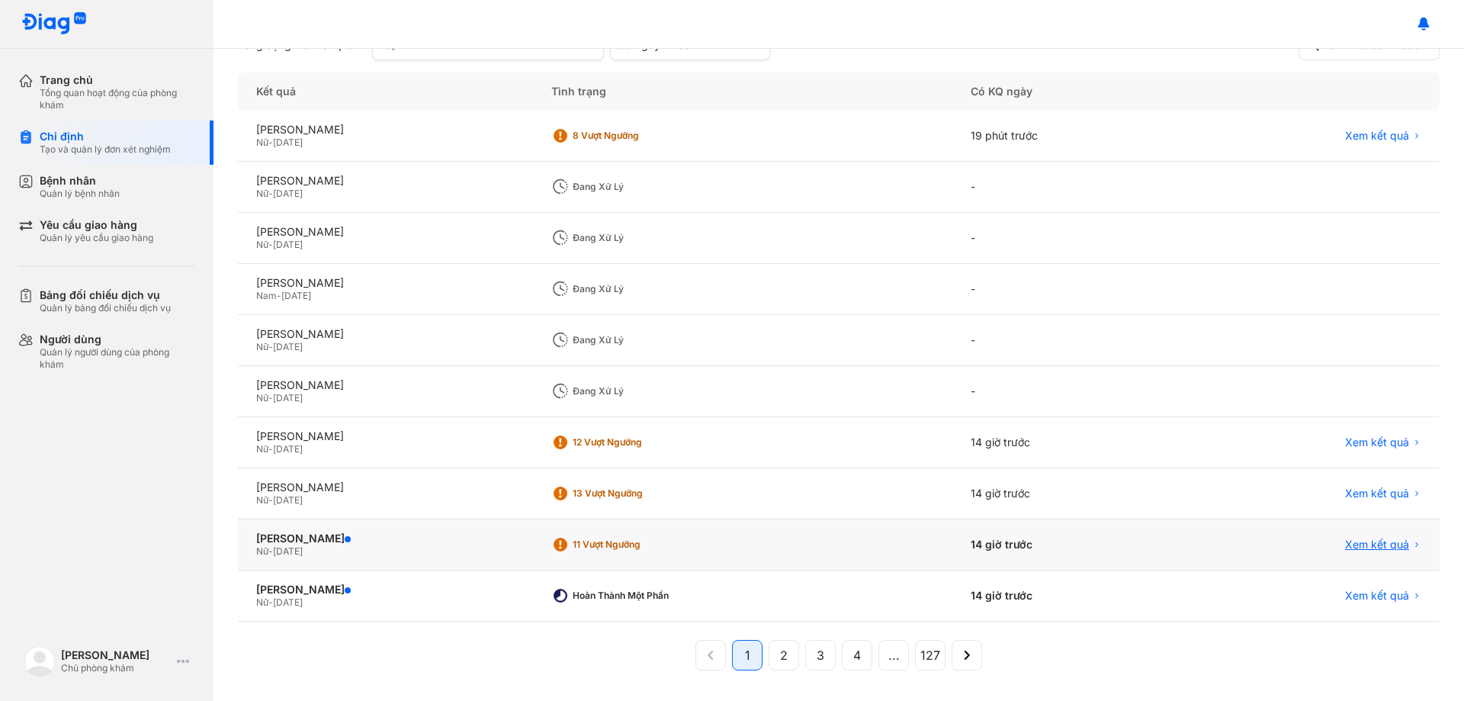
click at [1356, 548] on span "Xem kết quả" at bounding box center [1377, 545] width 64 height 14
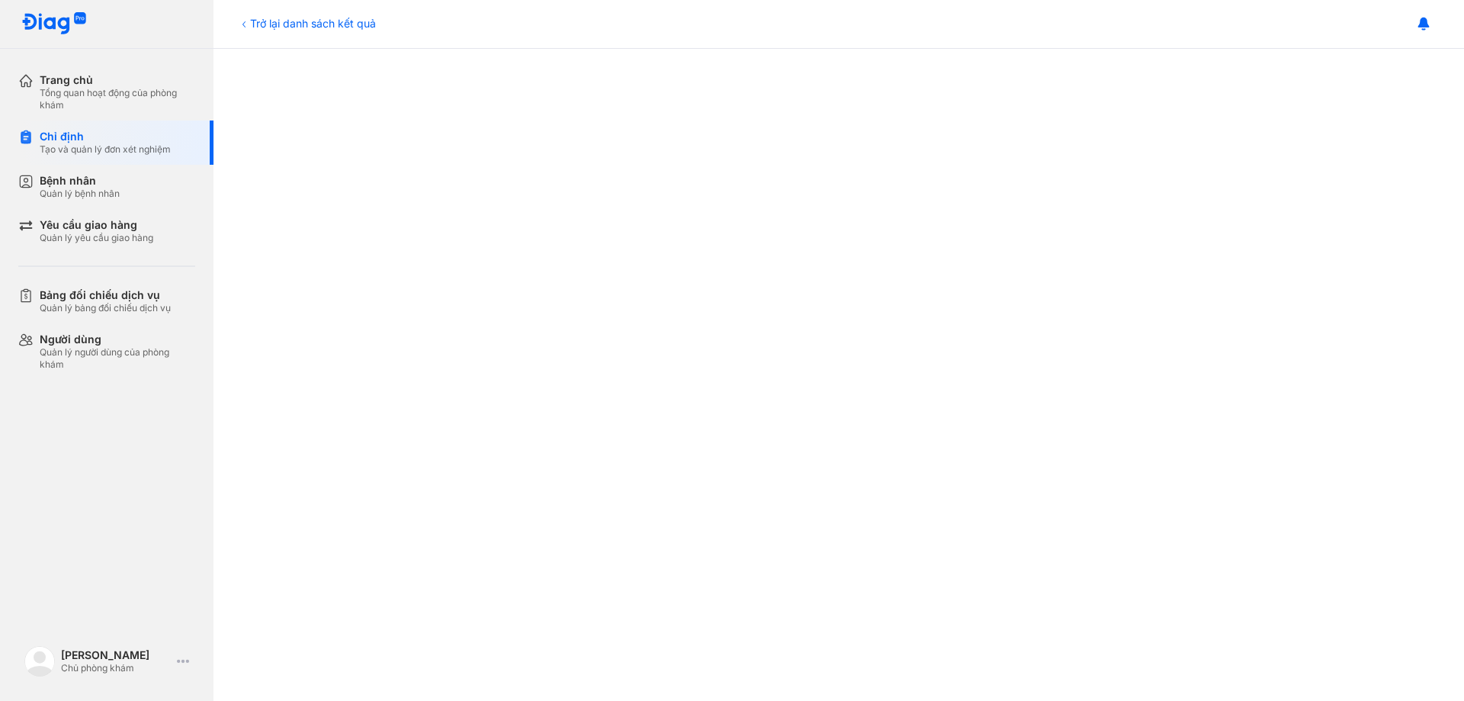
scroll to position [768, 0]
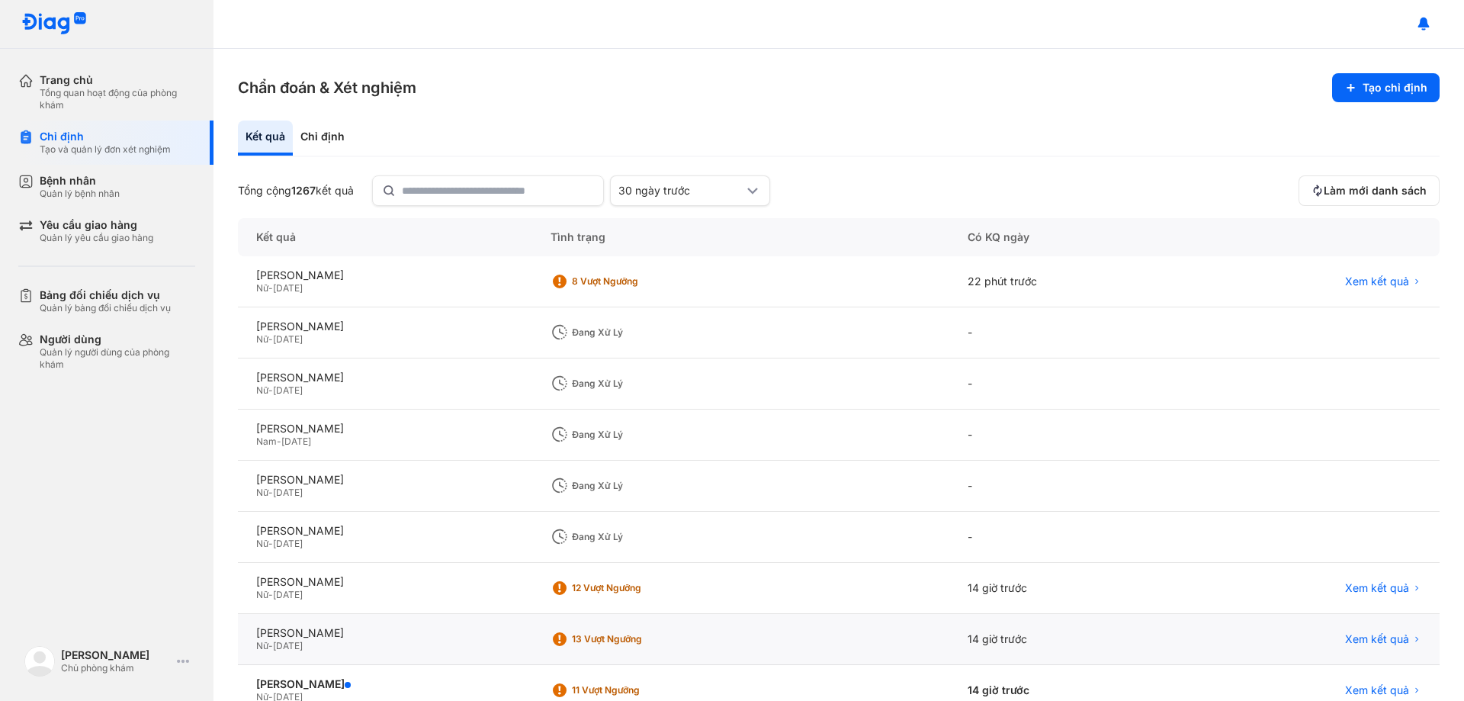
scroll to position [146, 0]
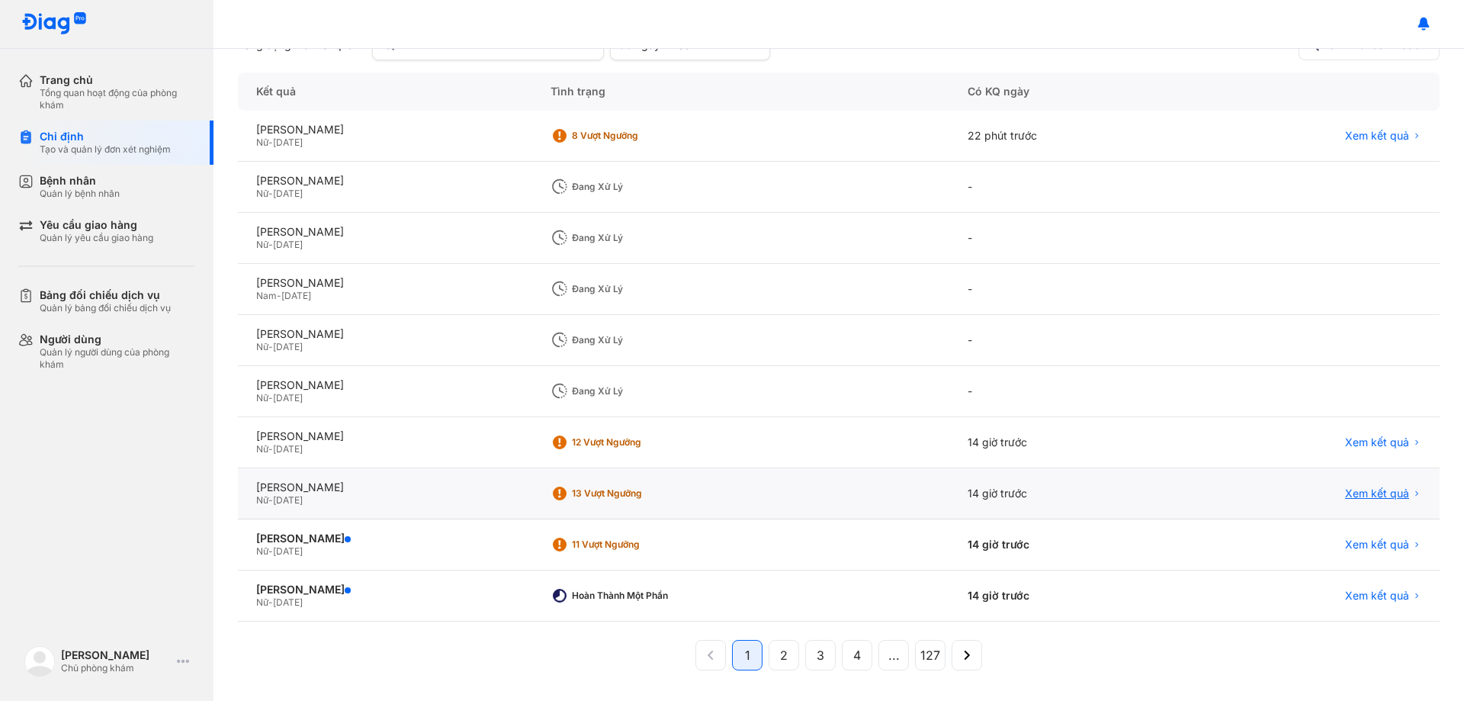
click at [1367, 489] on span "Xem kết quả" at bounding box center [1377, 494] width 64 height 14
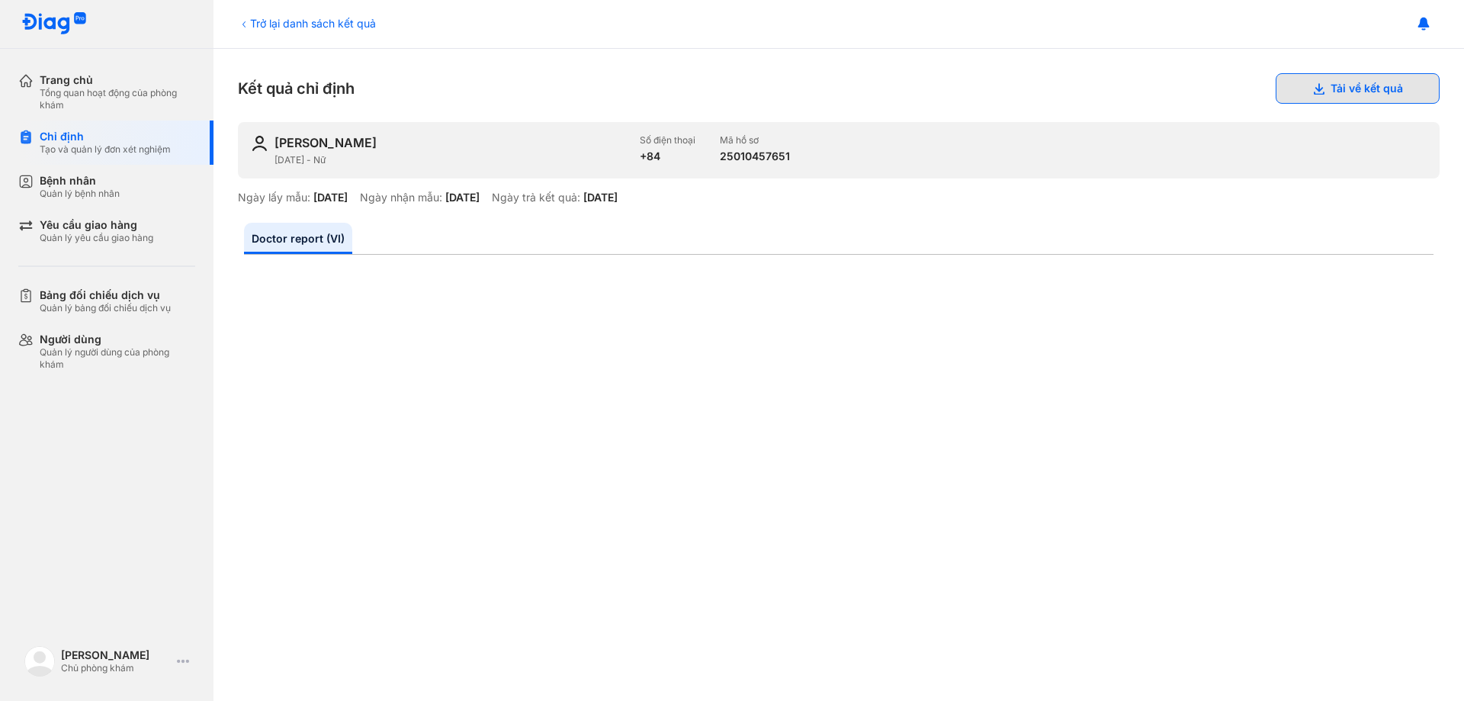
click at [1326, 88] on button "Tải về kết quả" at bounding box center [1358, 88] width 164 height 31
